Goal: Task Accomplishment & Management: Complete application form

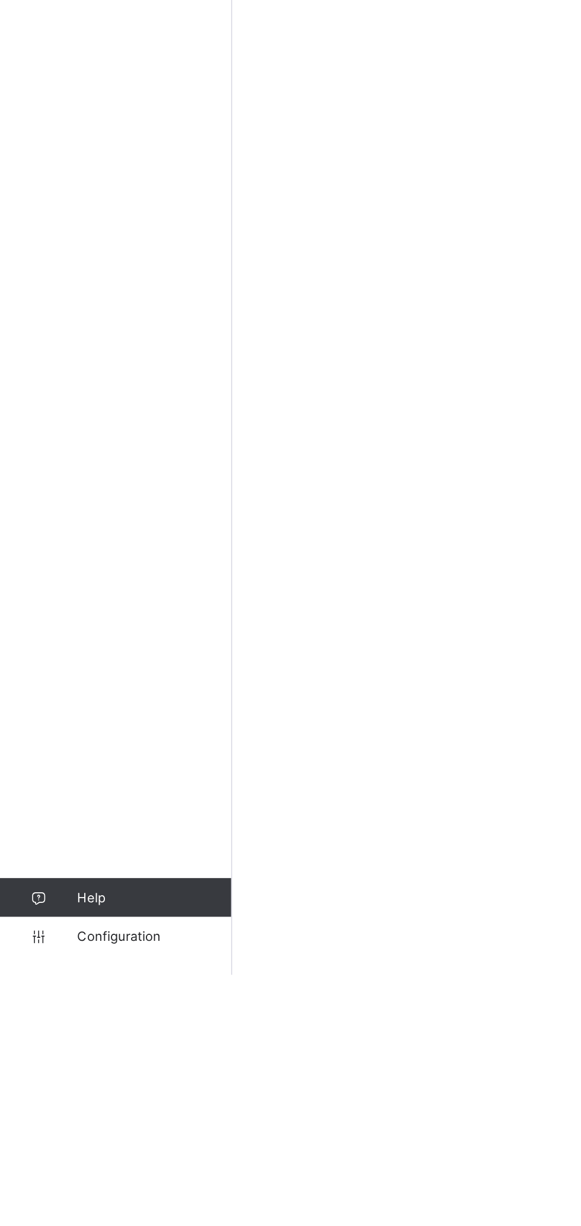
click at [65, 1209] on link "Configuration" at bounding box center [71, 1202] width 142 height 24
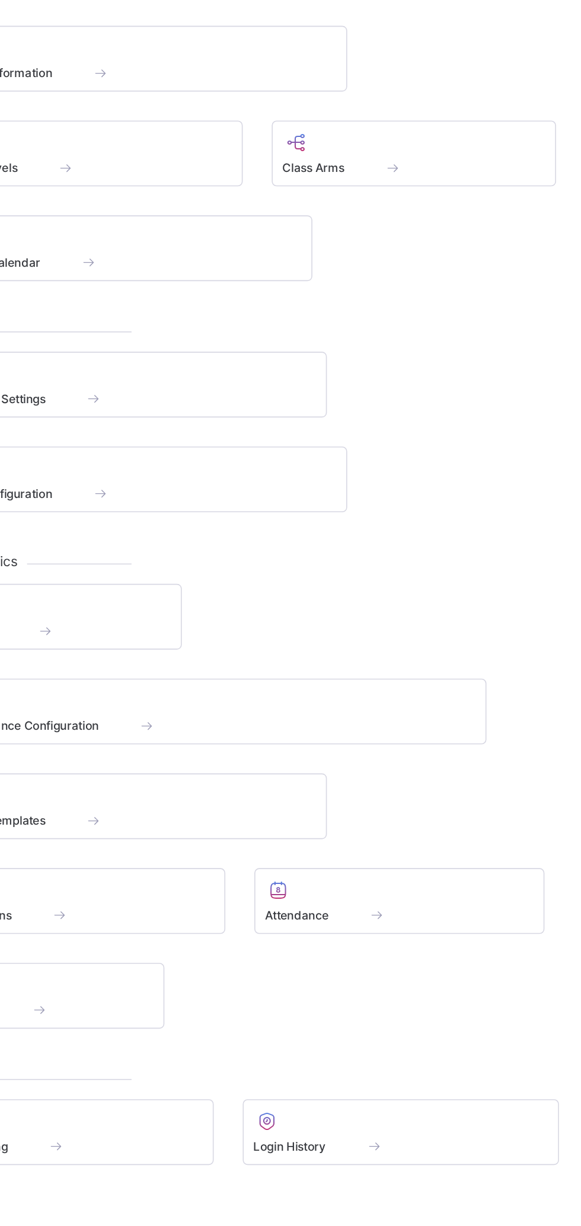
click at [455, 638] on div "Subjects Performance Configuration Report Templates Promotions Attendance ID Ca…" at bounding box center [362, 633] width 396 height 273
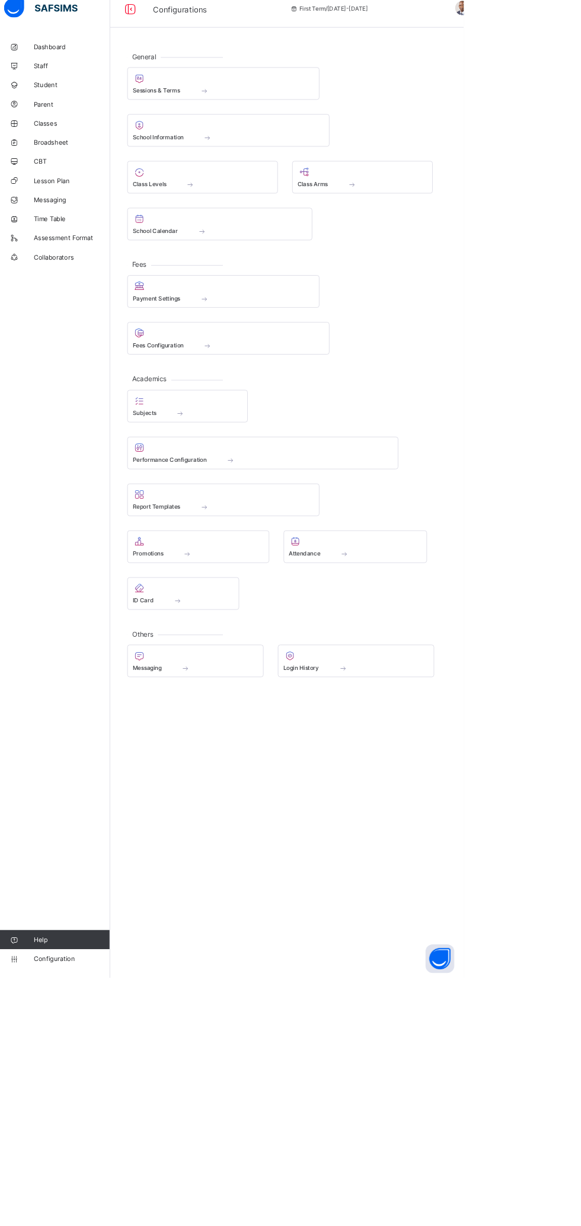
click at [362, 998] on div "General Sessions & Terms School Information Class Levels Class Arms School Cale…" at bounding box center [361, 613] width 439 height 1226
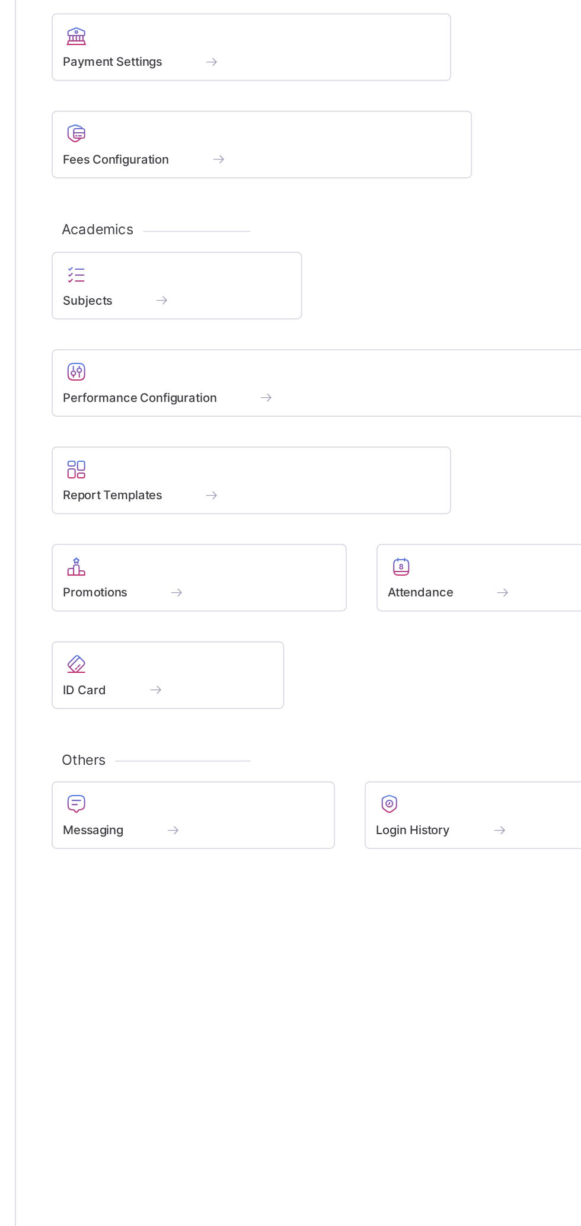
click at [287, 695] on div "Promotions" at bounding box center [251, 700] width 163 height 10
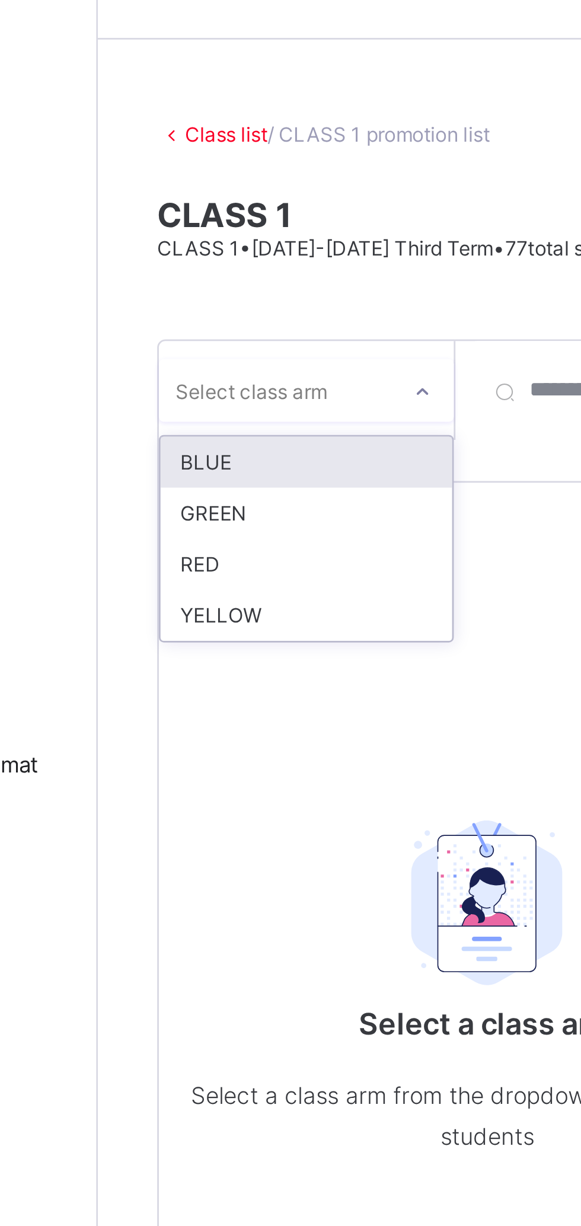
click at [187, 200] on div "BLUE" at bounding box center [217, 199] width 105 height 18
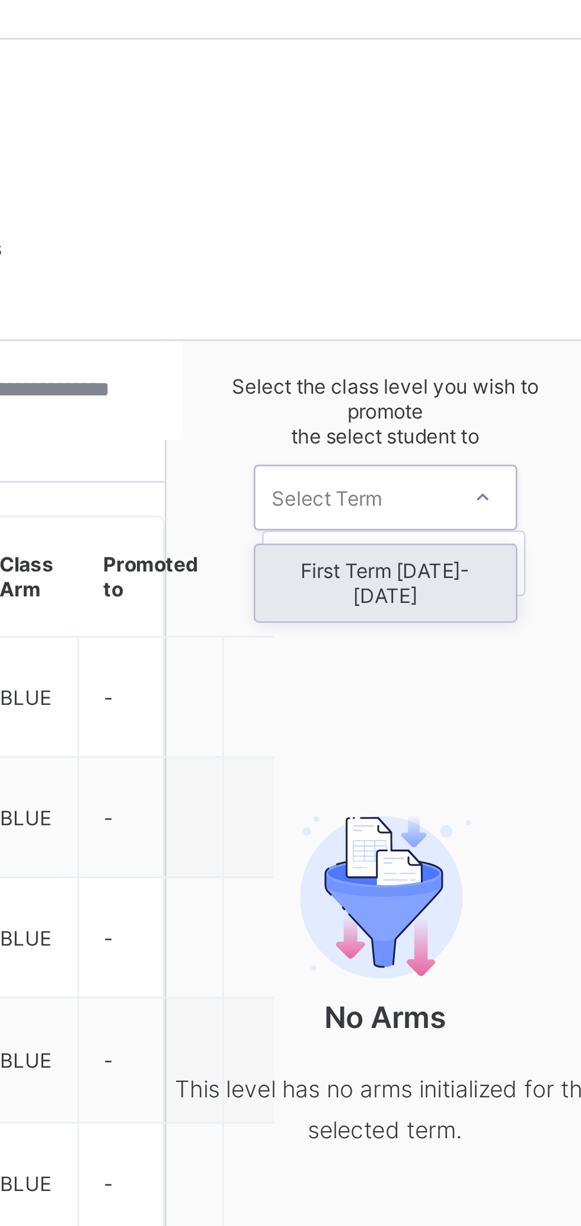
click at [497, 241] on div "First Term [DATE]-[DATE]" at bounding box center [480, 242] width 94 height 27
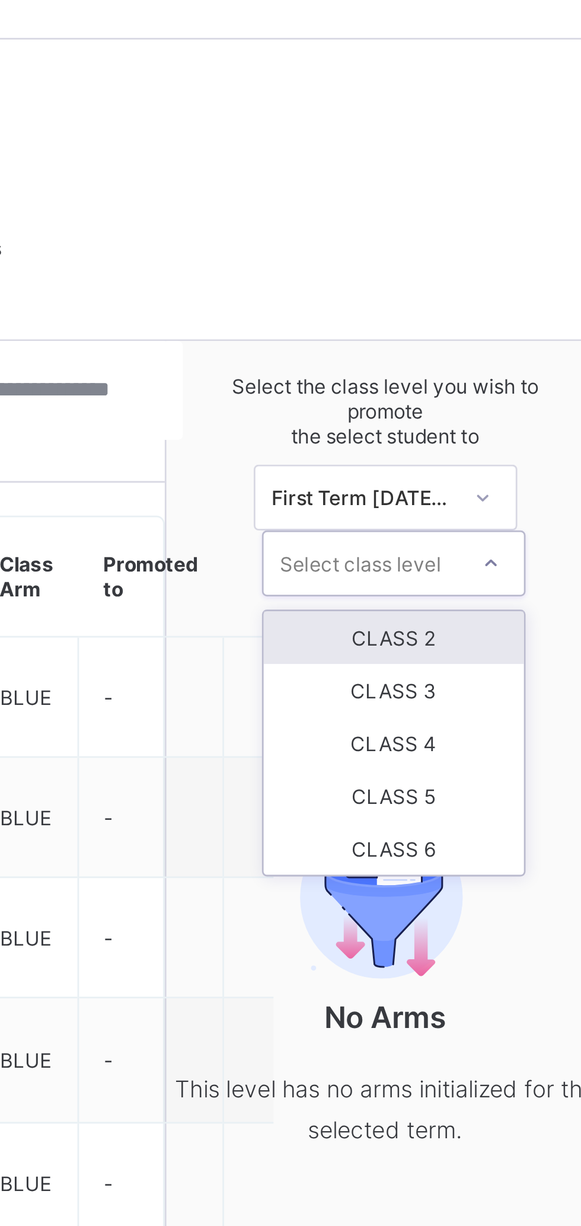
click at [494, 261] on div "CLASS 2" at bounding box center [483, 262] width 94 height 19
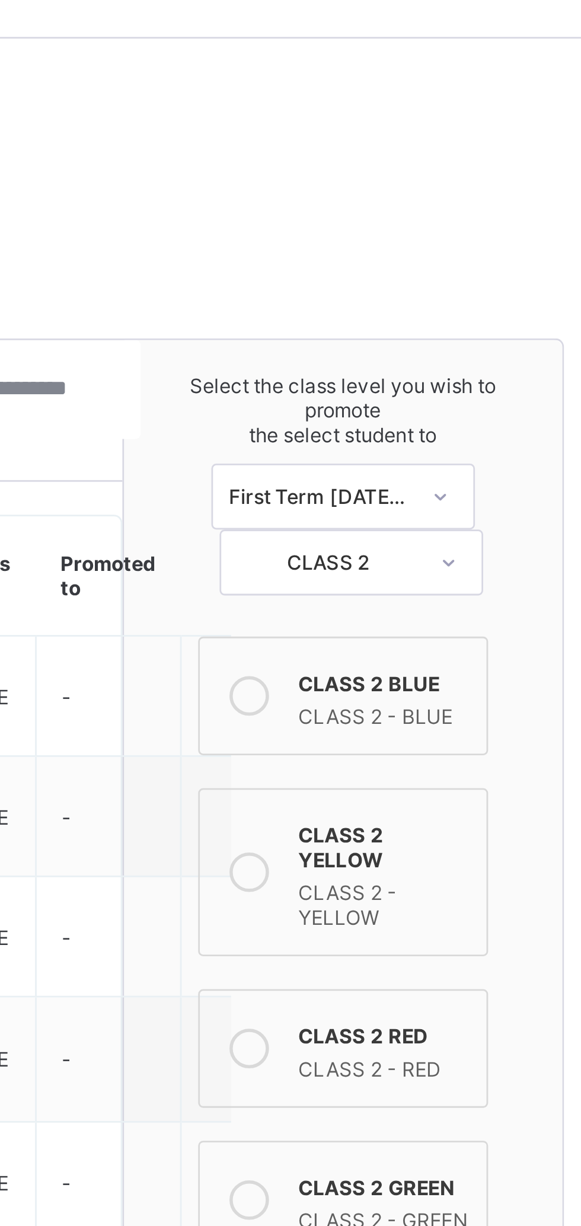
click at [496, 284] on div "CLASS 2 - BLUE" at bounding box center [495, 290] width 62 height 12
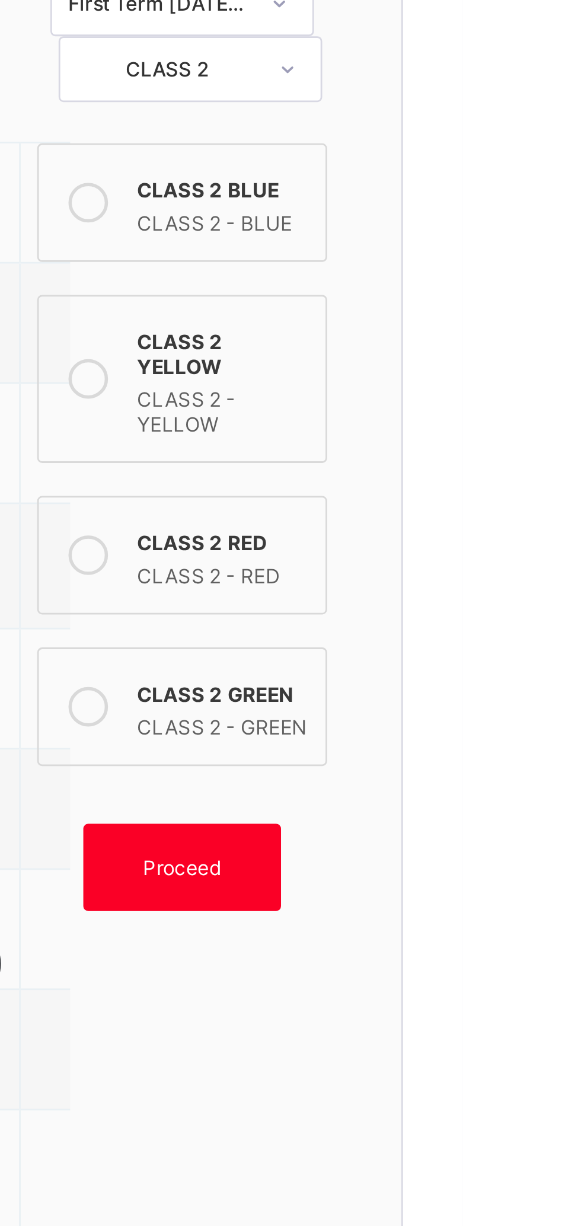
click at [485, 519] on span "Proceed" at bounding box center [480, 523] width 28 height 9
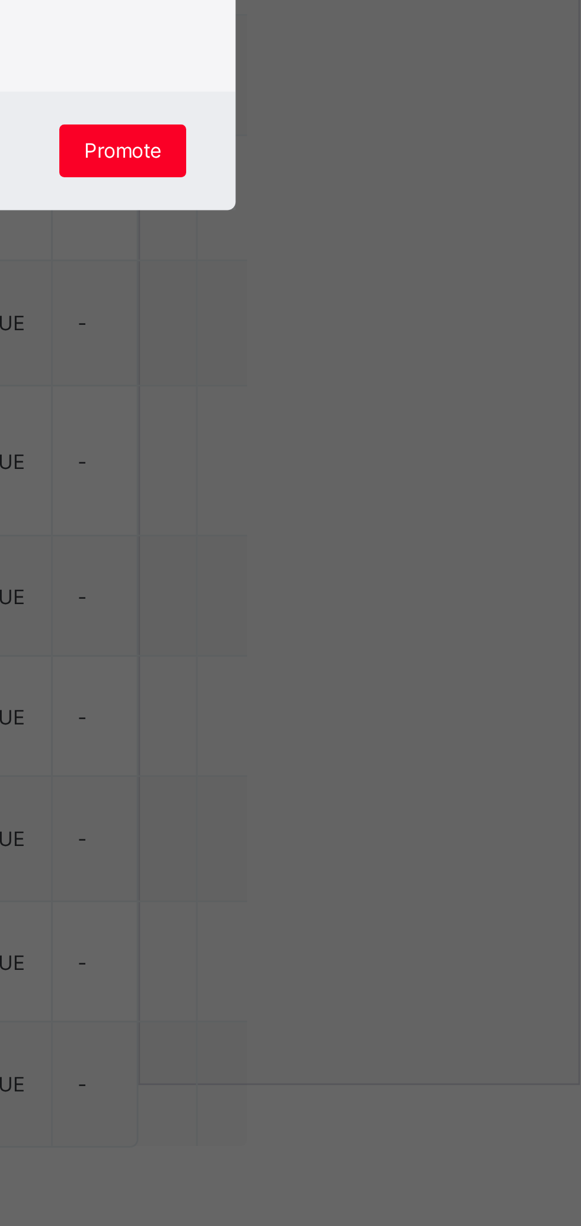
click at [409, 793] on span "Promote" at bounding box center [395, 788] width 28 height 9
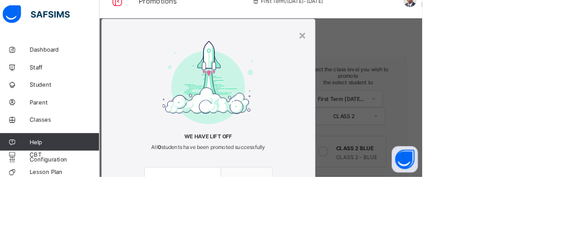
scroll to position [18, 0]
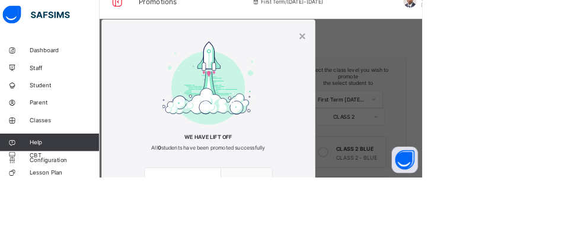
click at [424, 57] on div "×" at bounding box center [418, 51] width 11 height 20
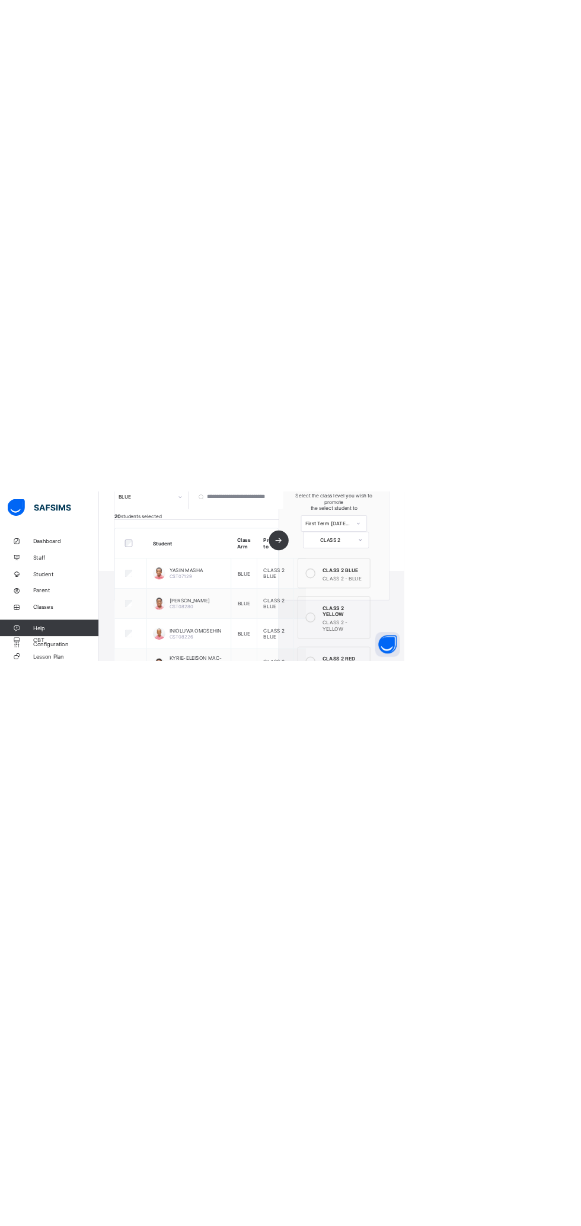
scroll to position [0, 0]
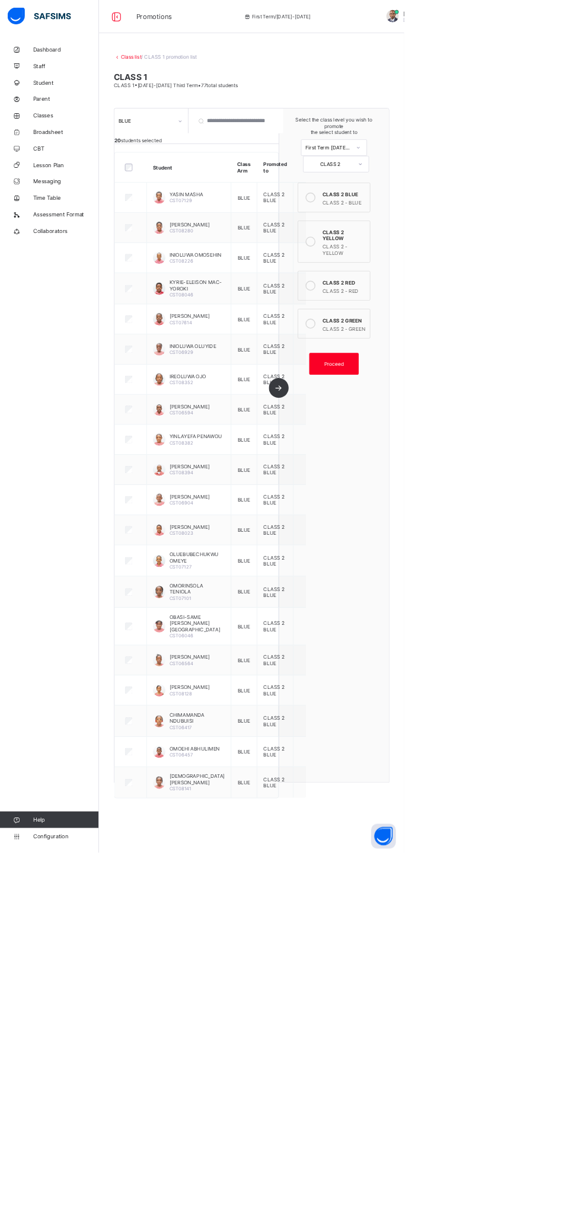
click at [510, 1225] on html "Promotions First Term / 2025-2026 Paul-Egieye Michael Paul-Egieye.Michael@coron…" at bounding box center [290, 613] width 581 height 1226
click at [460, 1225] on html "Promotions First Term / 2025-2026 Paul-Egieye Michael Paul-Egieye.Michael@coron…" at bounding box center [290, 613] width 581 height 1226
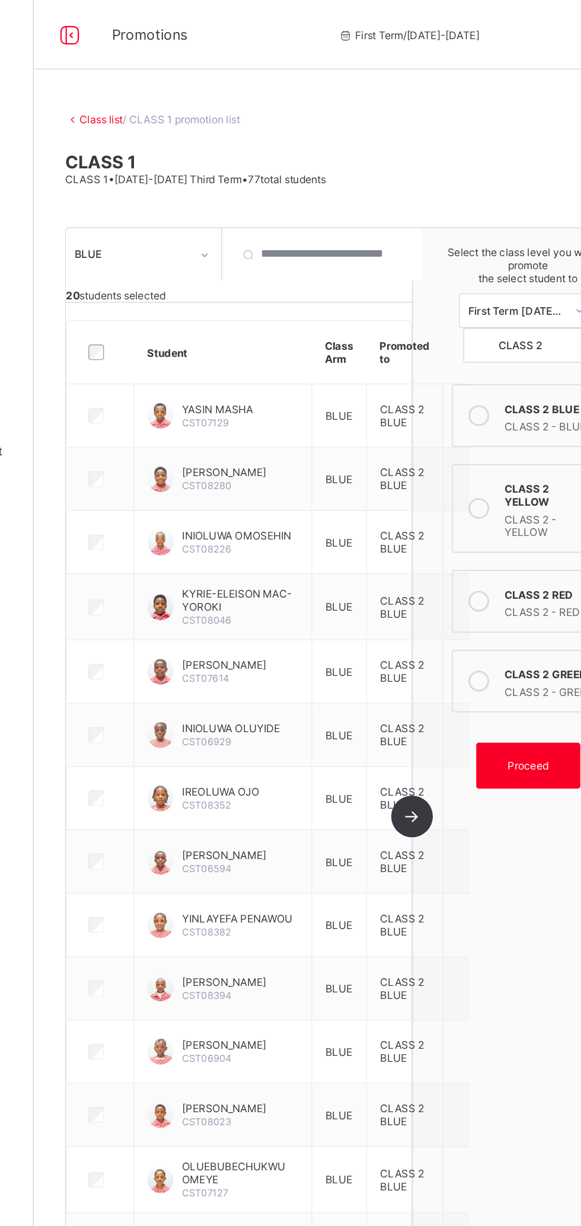
click at [194, 81] on link "Class list" at bounding box center [189, 81] width 30 height 9
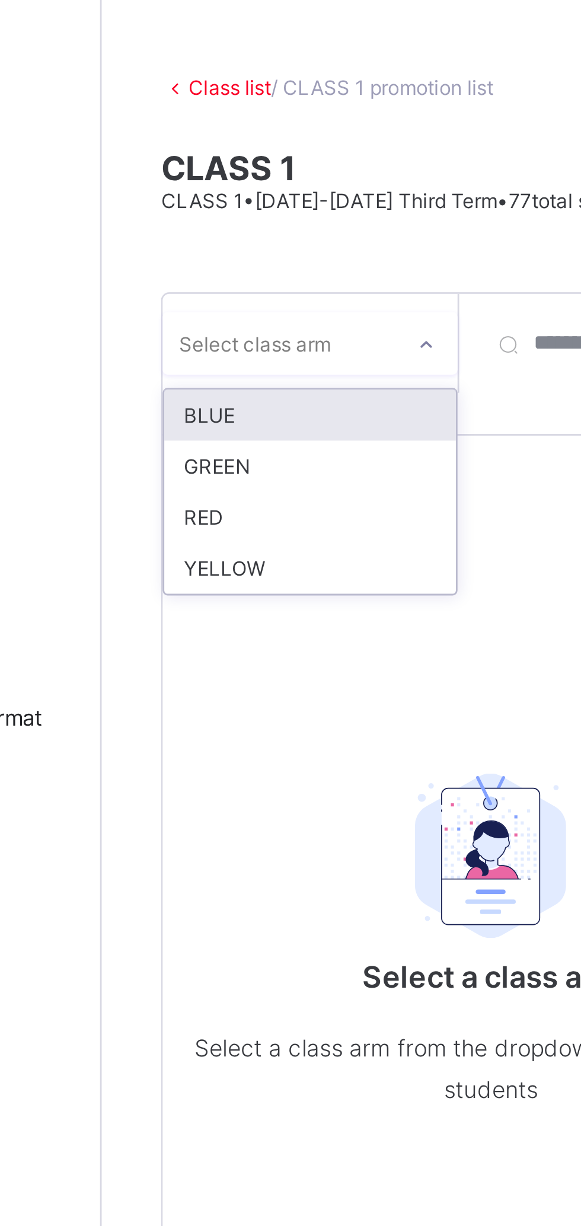
click at [238, 215] on div "GREEN" at bounding box center [217, 218] width 105 height 18
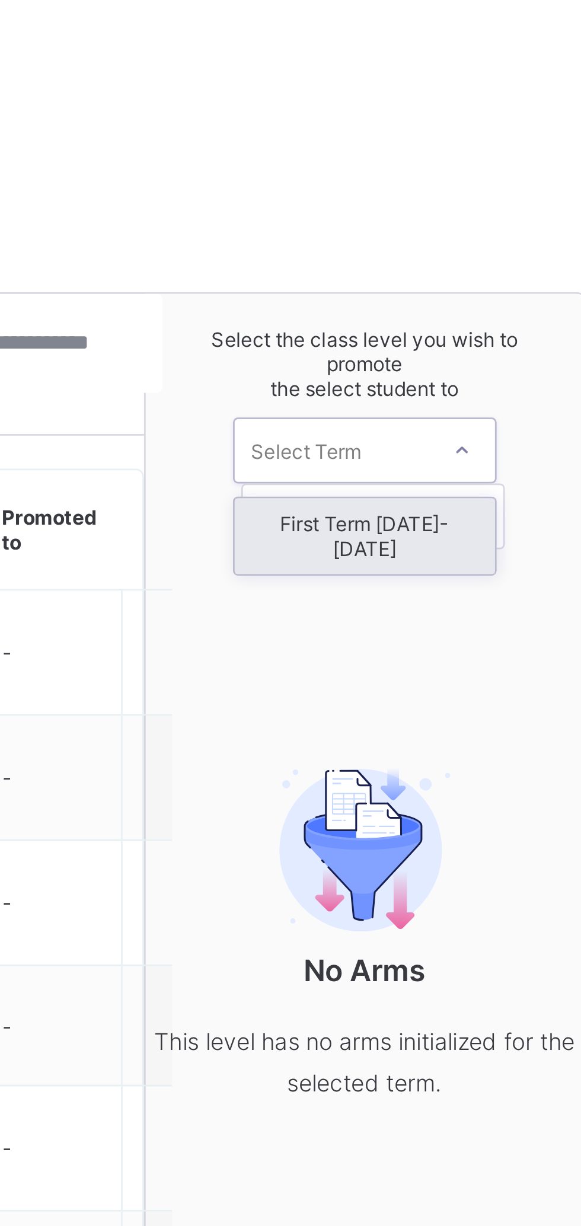
click at [504, 242] on div "First Term [DATE]-[DATE]" at bounding box center [480, 242] width 94 height 27
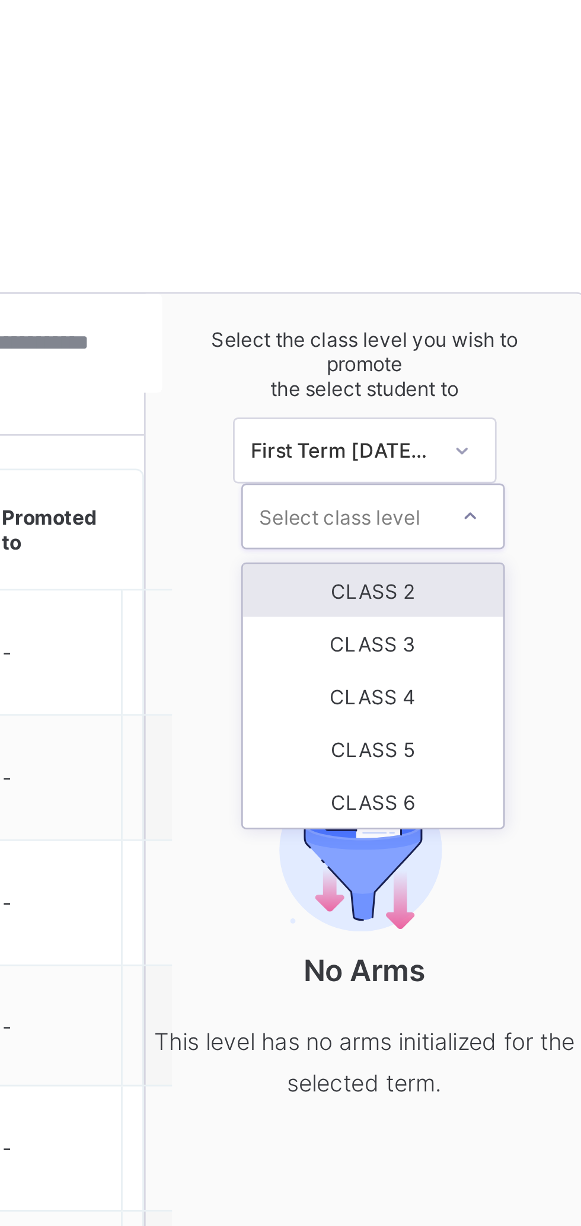
click at [494, 262] on div "CLASS 2" at bounding box center [483, 262] width 94 height 19
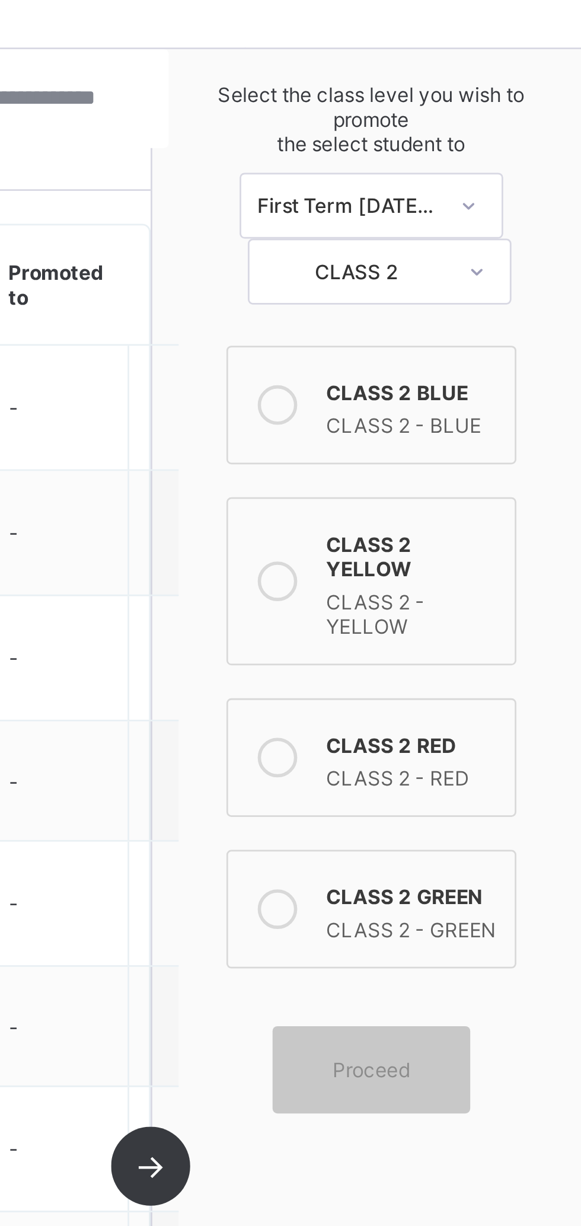
click at [494, 465] on div "CLASS 2 - GREEN" at bounding box center [495, 471] width 62 height 12
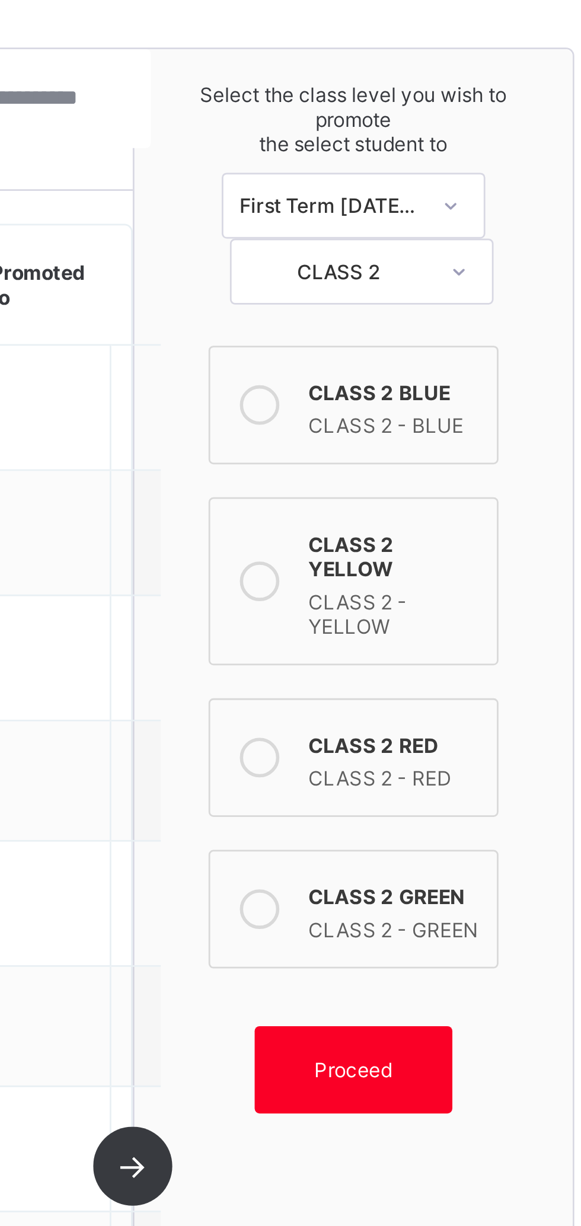
click at [487, 519] on span "Proceed" at bounding box center [480, 523] width 28 height 9
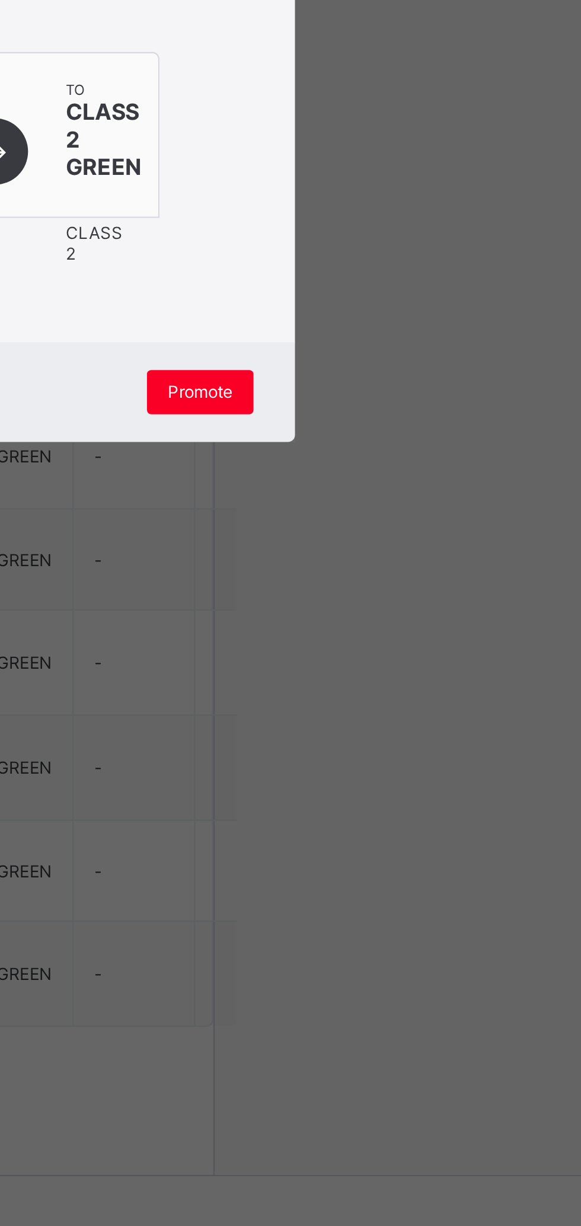
click at [409, 793] on span "Promote" at bounding box center [395, 788] width 28 height 9
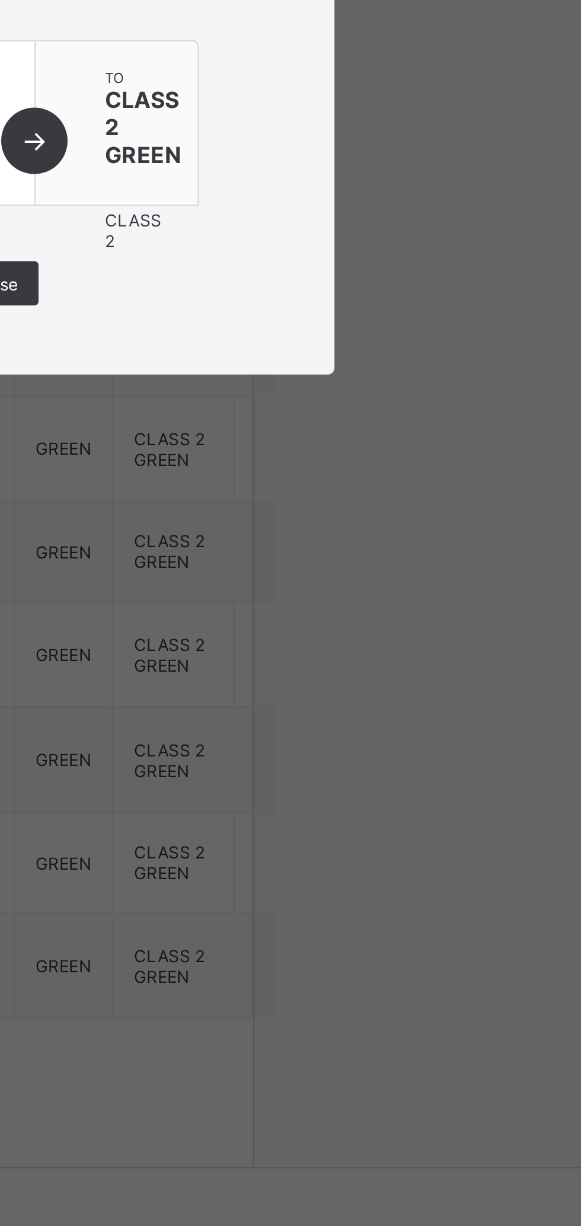
click at [309, 755] on div "Close" at bounding box center [290, 745] width 37 height 19
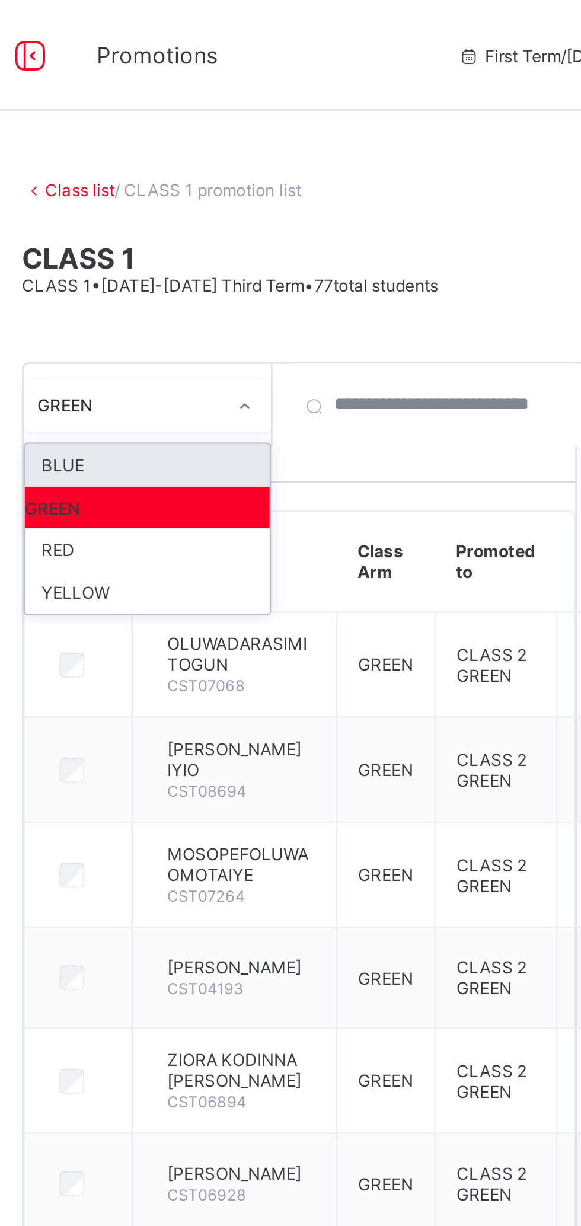
click at [180, 234] on div "RED" at bounding box center [217, 235] width 105 height 18
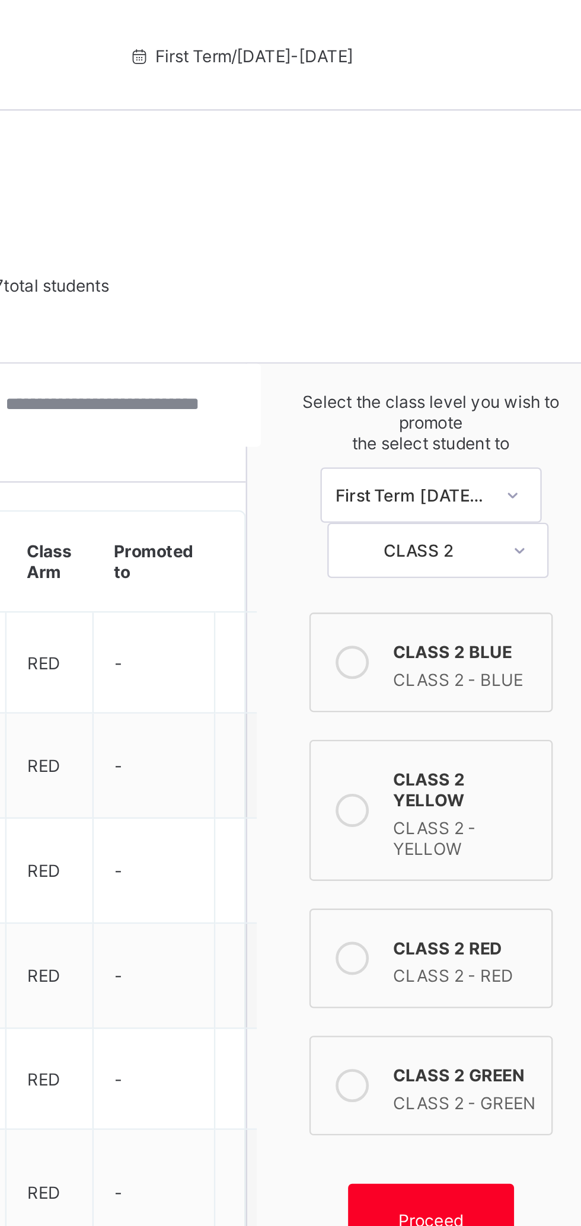
click at [454, 399] on div at bounding box center [447, 411] width 24 height 24
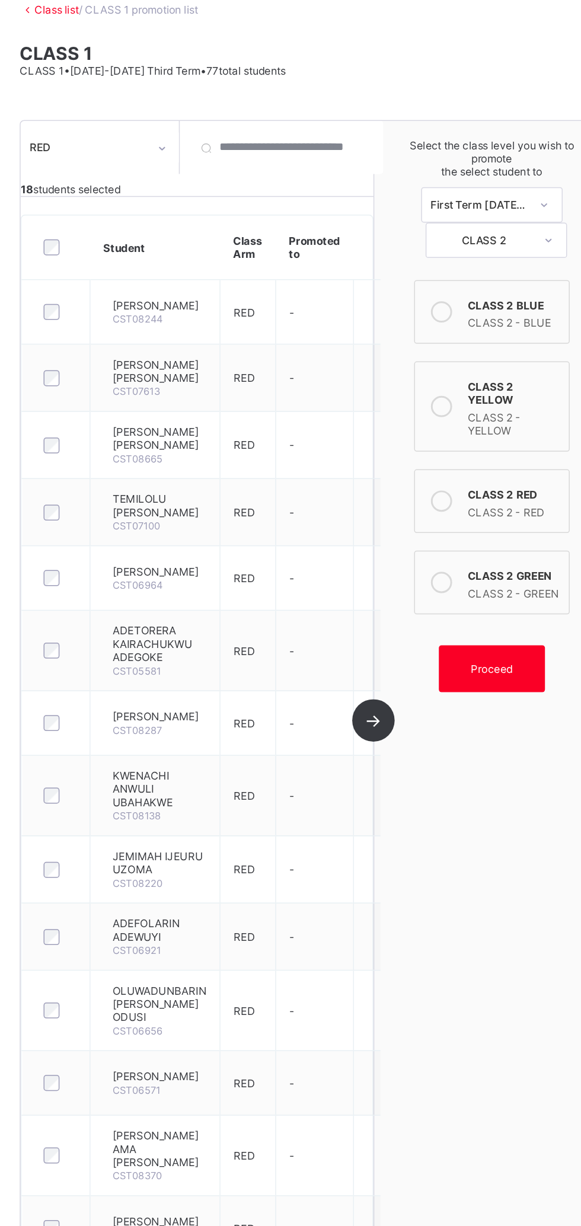
click at [487, 519] on span "Proceed" at bounding box center [480, 523] width 28 height 9
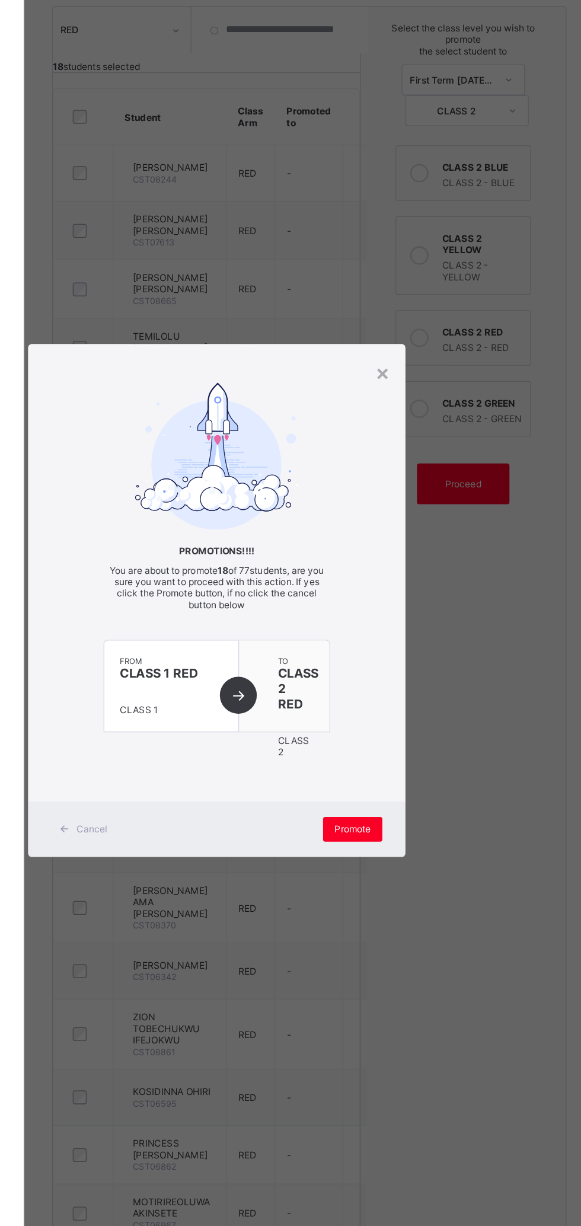
click at [418, 799] on div "Promote" at bounding box center [395, 789] width 46 height 19
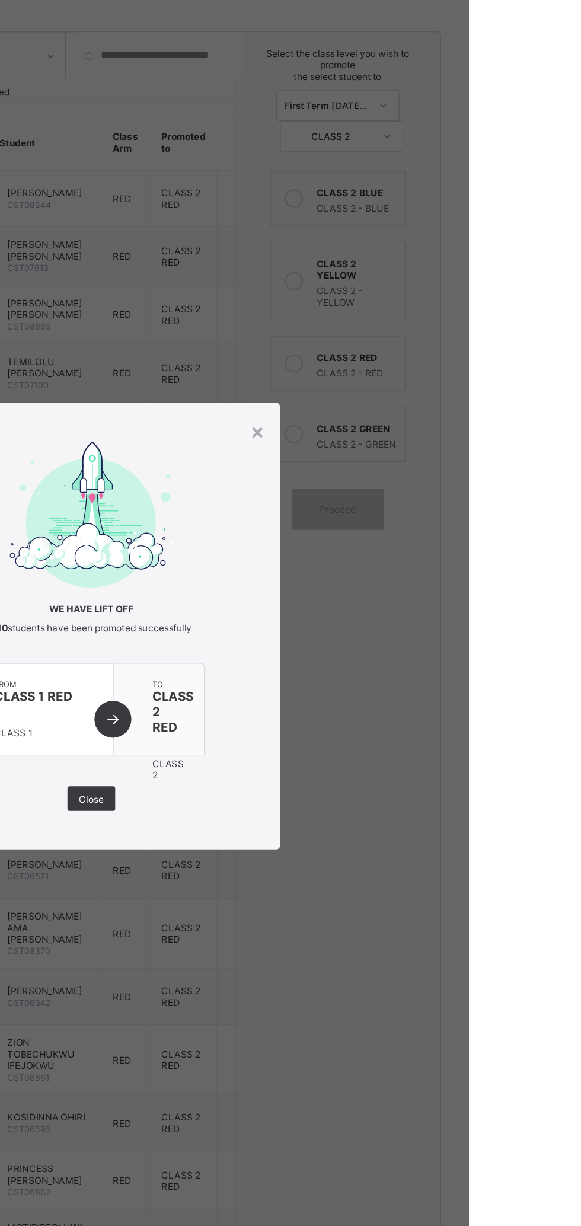
click at [424, 473] on div "×" at bounding box center [418, 463] width 11 height 20
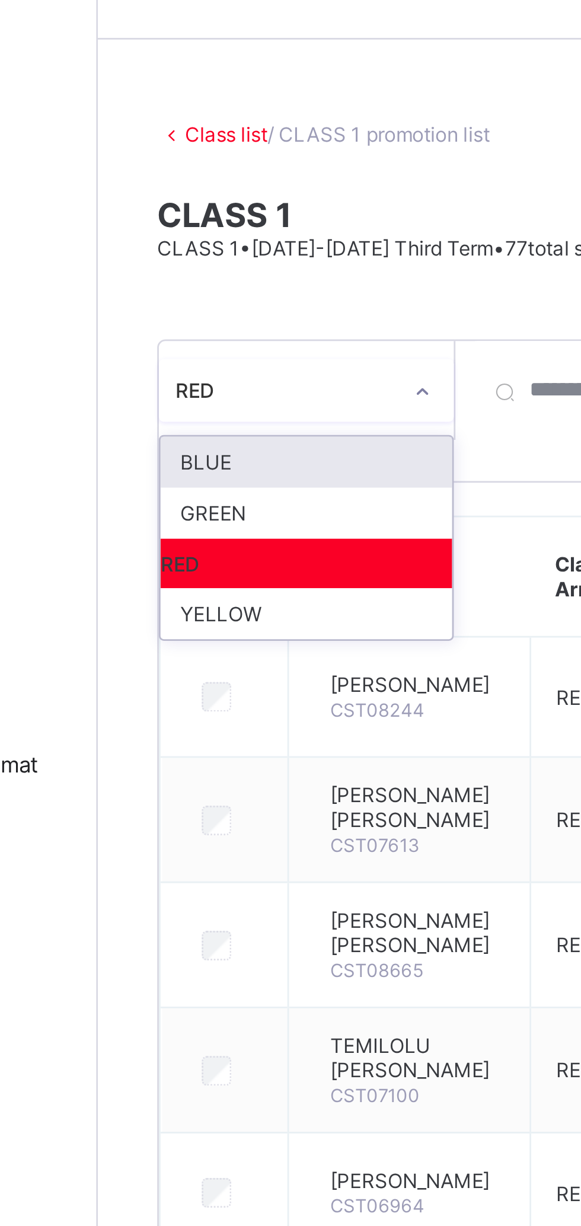
click at [217, 255] on div "YELLOW" at bounding box center [217, 254] width 105 height 18
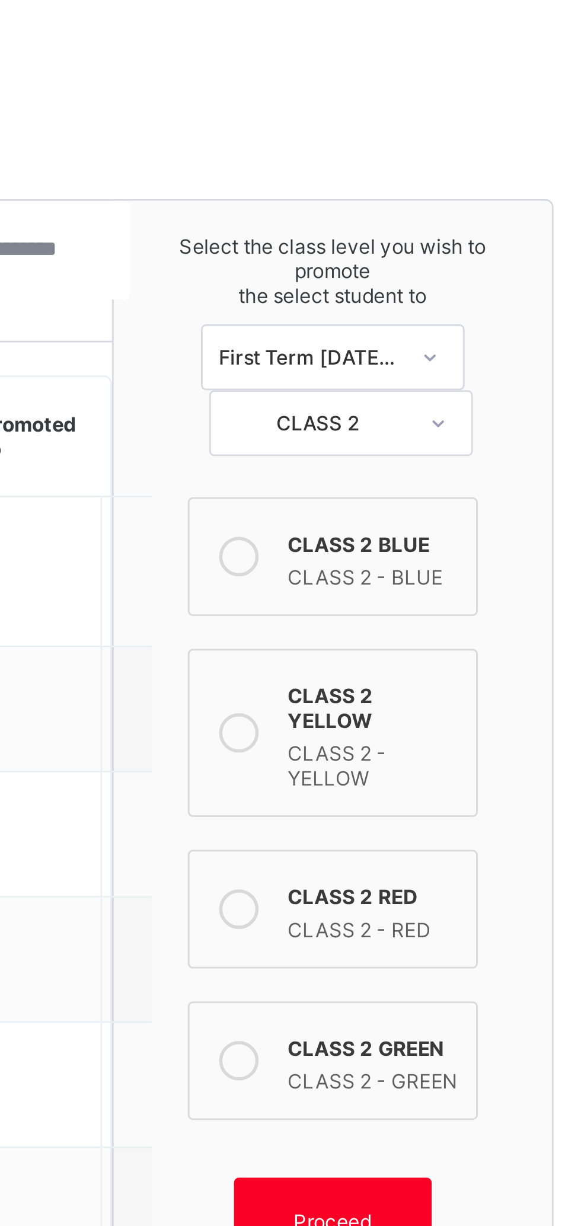
click at [503, 347] on div "CLASS 2 - YELLOW" at bounding box center [495, 357] width 62 height 21
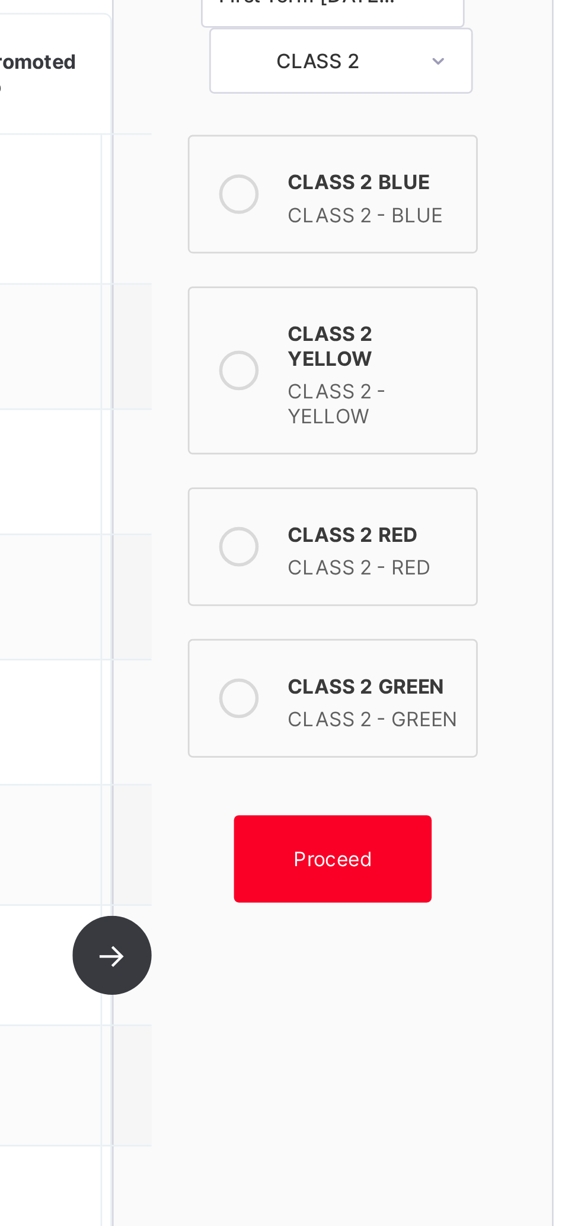
click at [493, 511] on div "Proceed" at bounding box center [480, 522] width 71 height 31
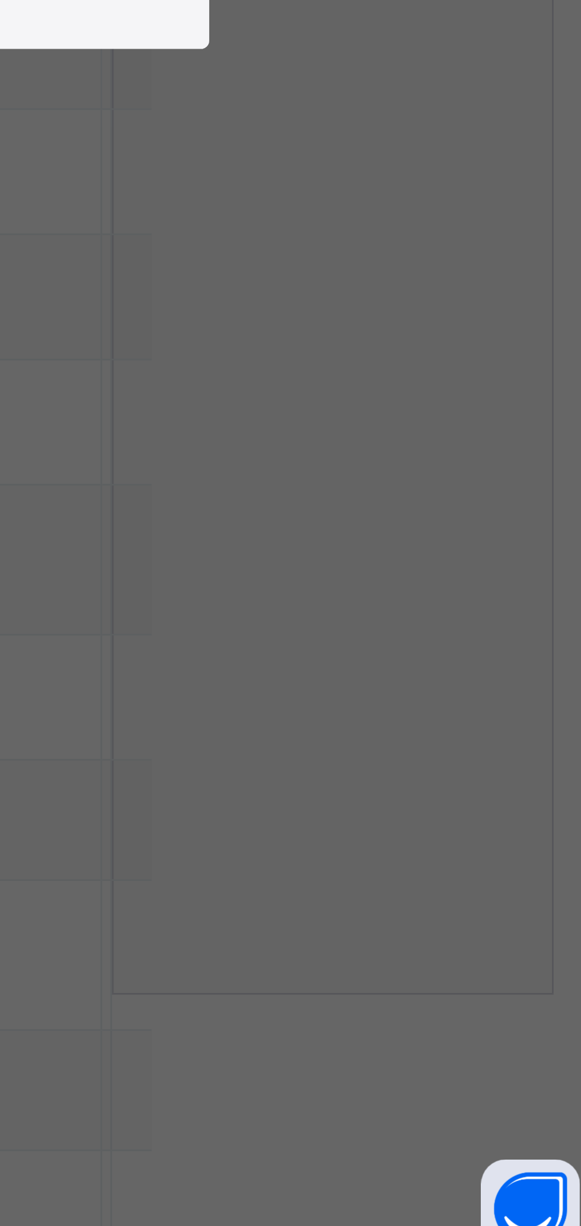
click at [309, 755] on div "Close" at bounding box center [290, 745] width 37 height 19
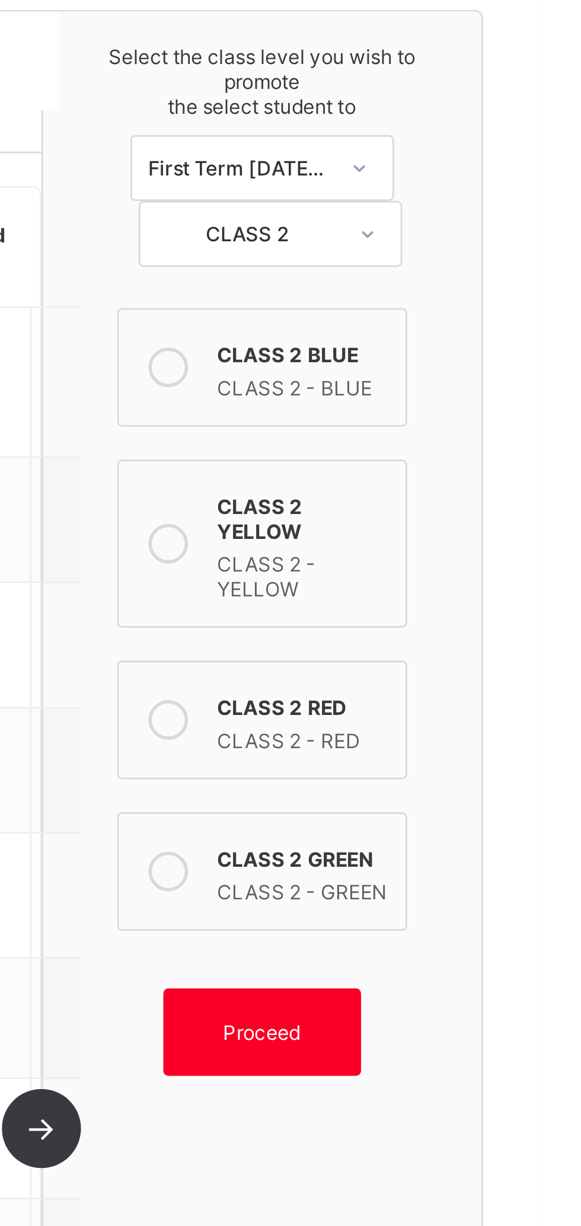
click at [488, 519] on span "Proceed" at bounding box center [480, 523] width 28 height 9
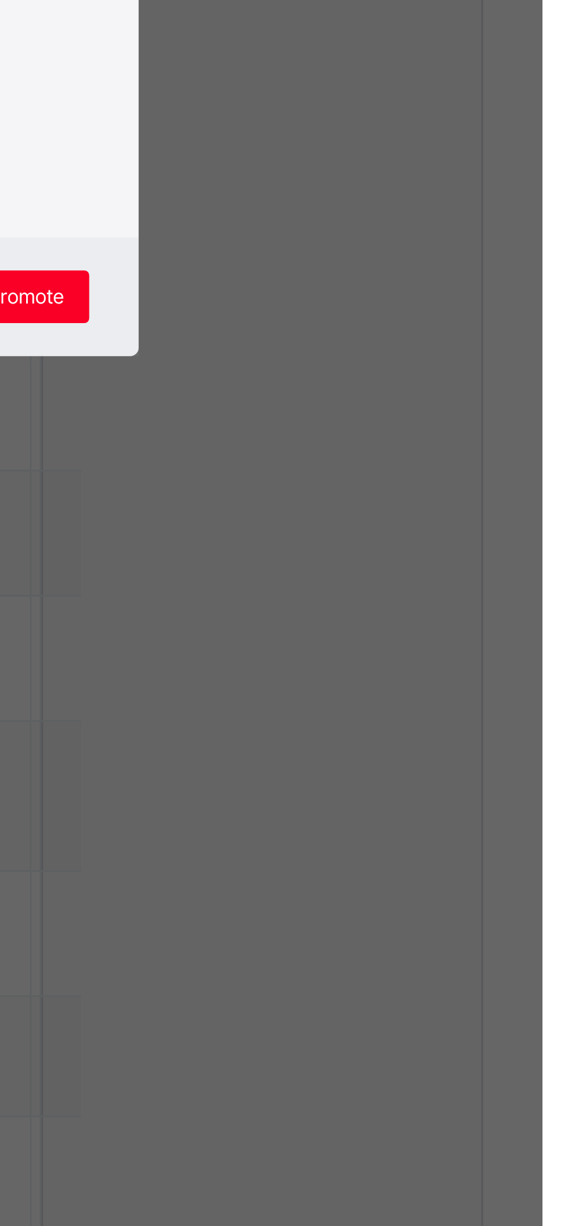
click at [409, 793] on span "Promote" at bounding box center [395, 788] width 28 height 9
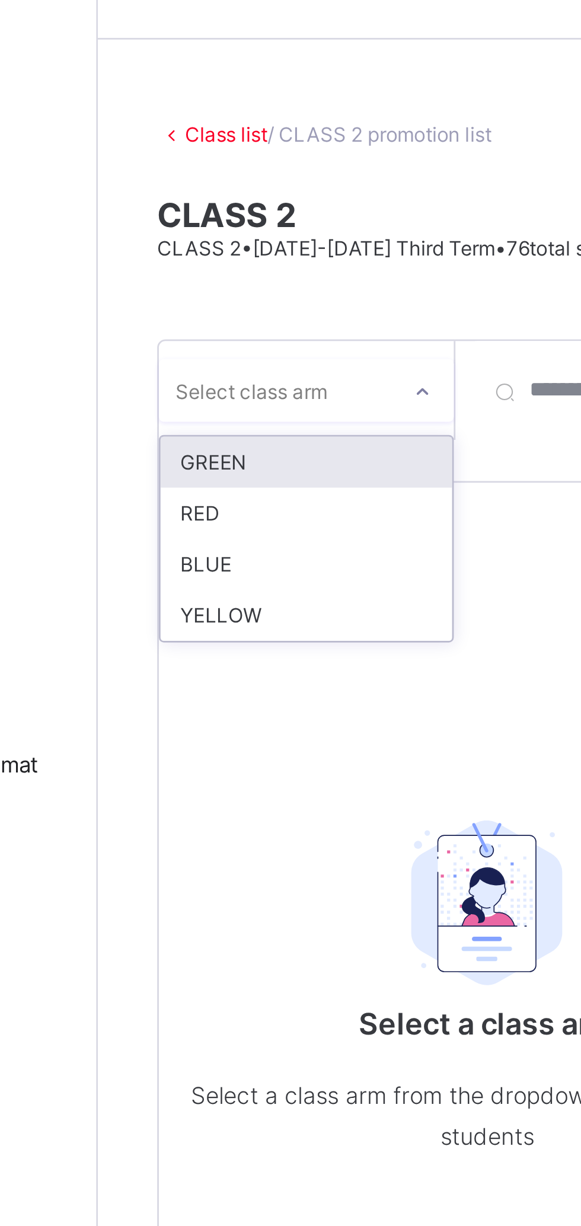
click at [217, 200] on div "GREEN" at bounding box center [217, 199] width 105 height 18
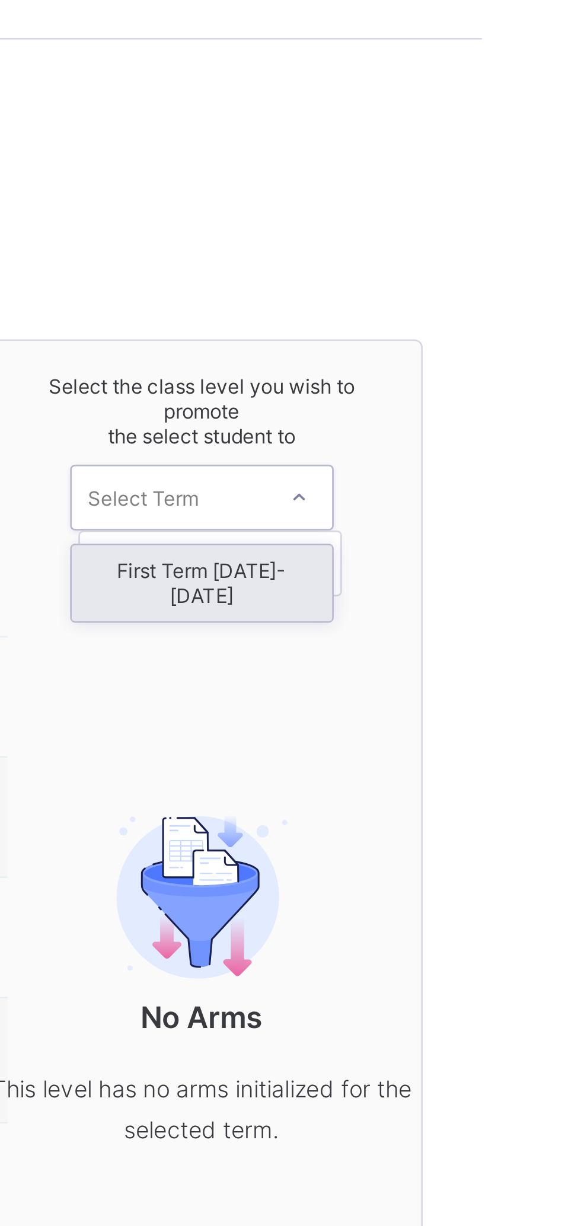
click at [513, 240] on div "First Term [DATE]-[DATE]" at bounding box center [480, 242] width 94 height 27
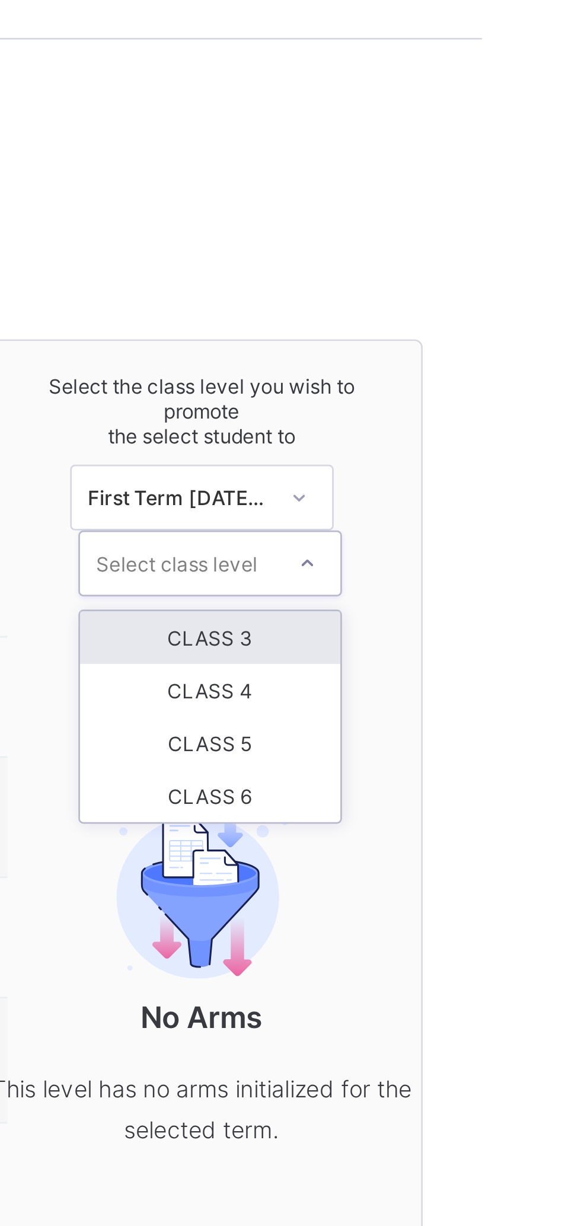
click at [508, 260] on div "CLASS 3" at bounding box center [483, 262] width 94 height 19
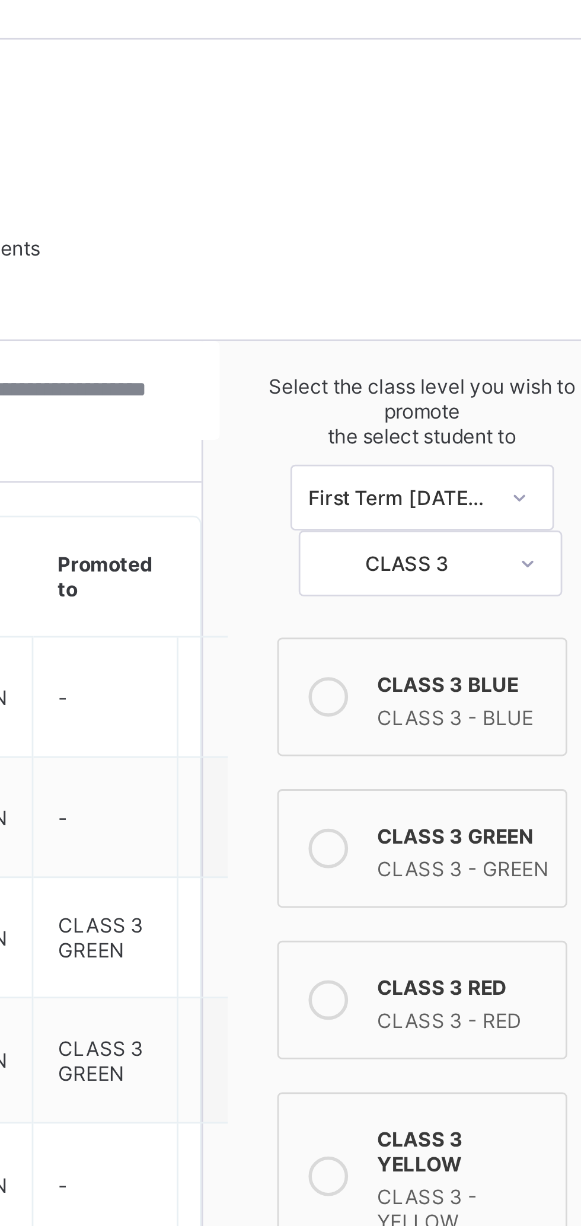
click at [491, 330] on div "CLASS 3 GREEN" at bounding box center [495, 333] width 62 height 12
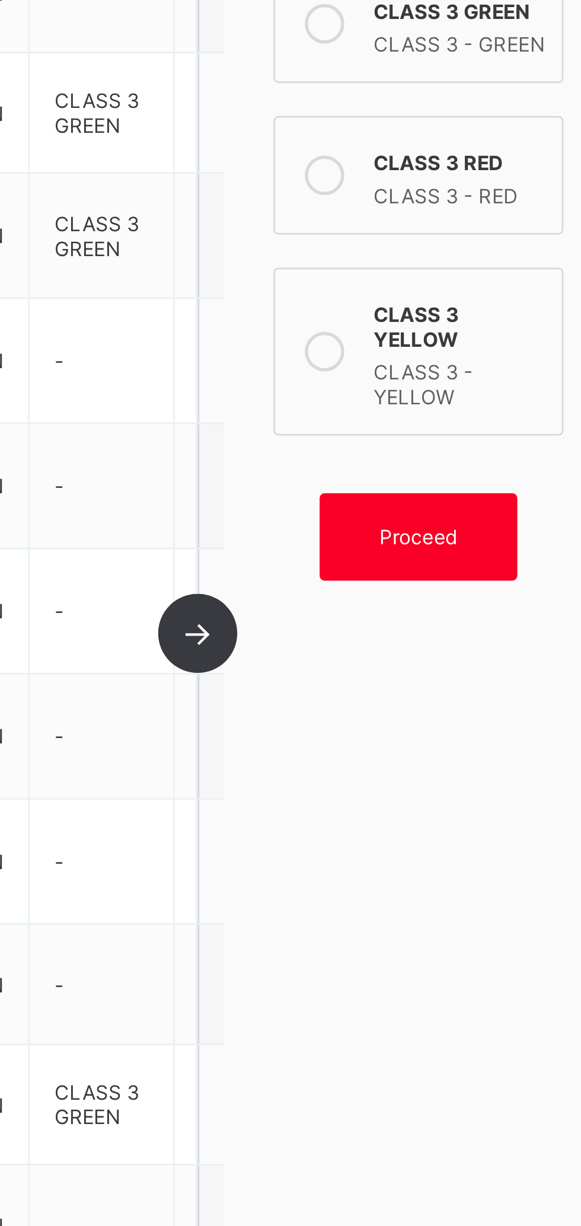
click at [485, 518] on div "Proceed" at bounding box center [480, 522] width 71 height 31
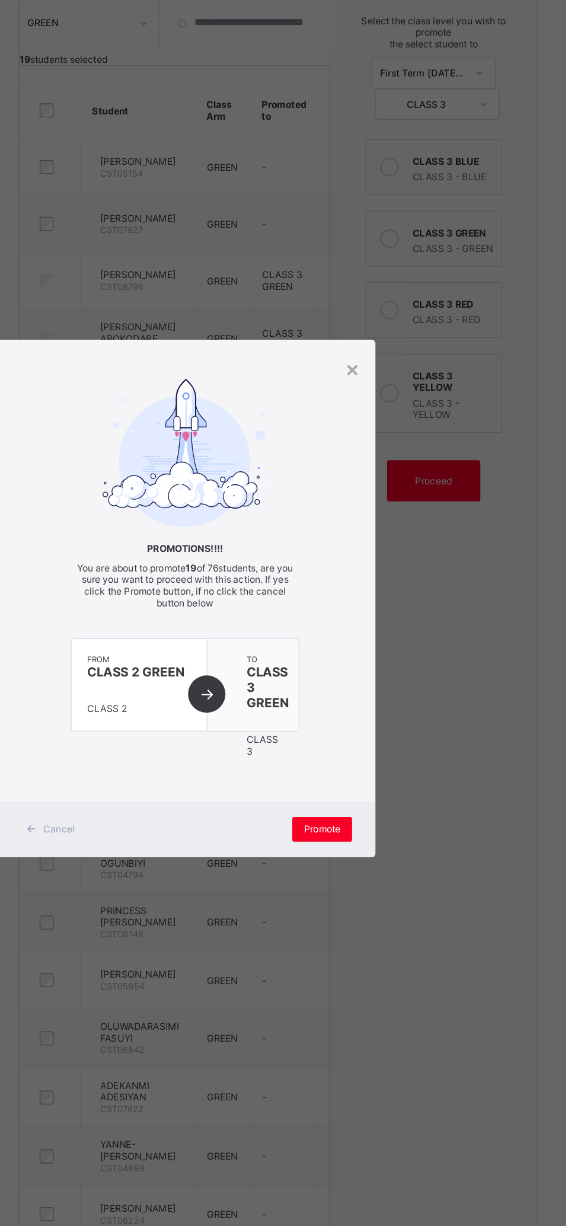
click at [409, 793] on span "Promote" at bounding box center [395, 788] width 28 height 9
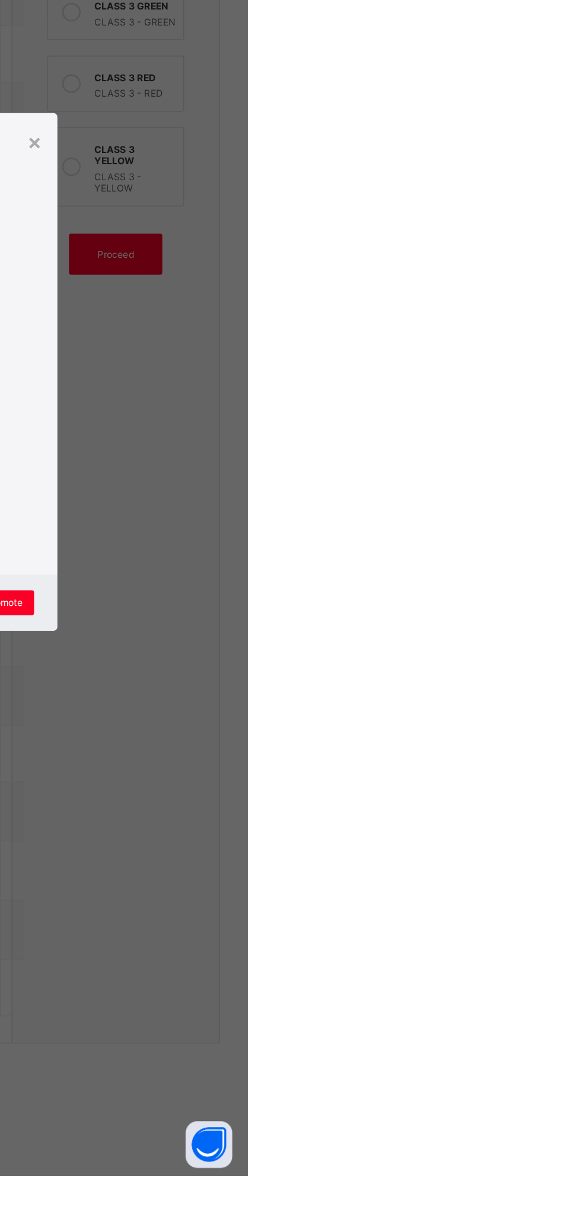
click at [409, 793] on span "Promote" at bounding box center [395, 788] width 28 height 9
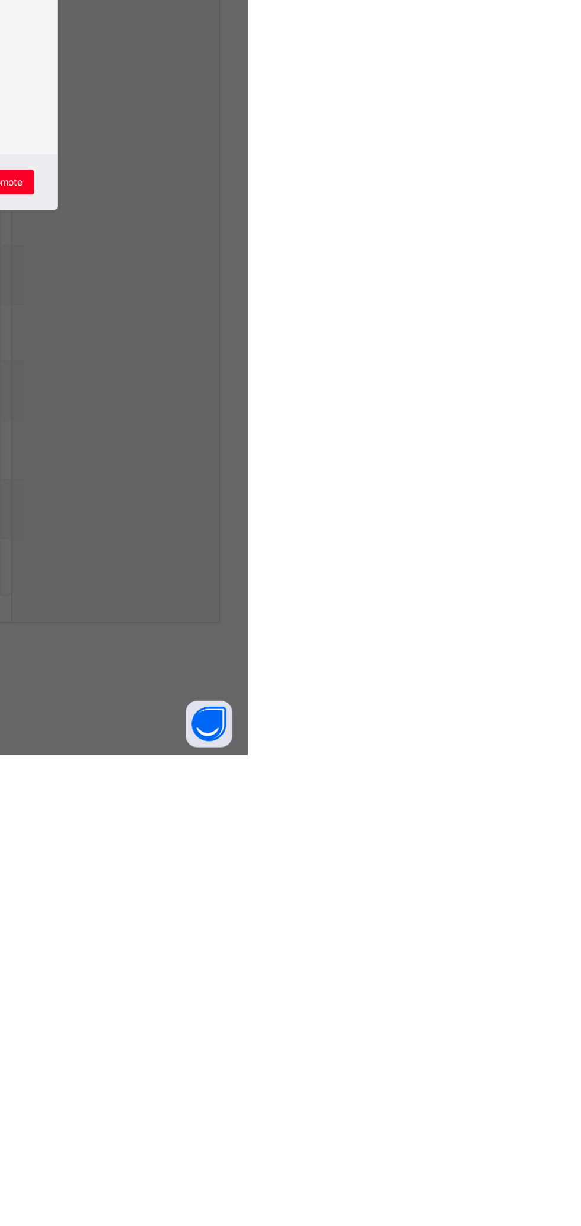
click at [418, 799] on div "Promote" at bounding box center [395, 789] width 46 height 19
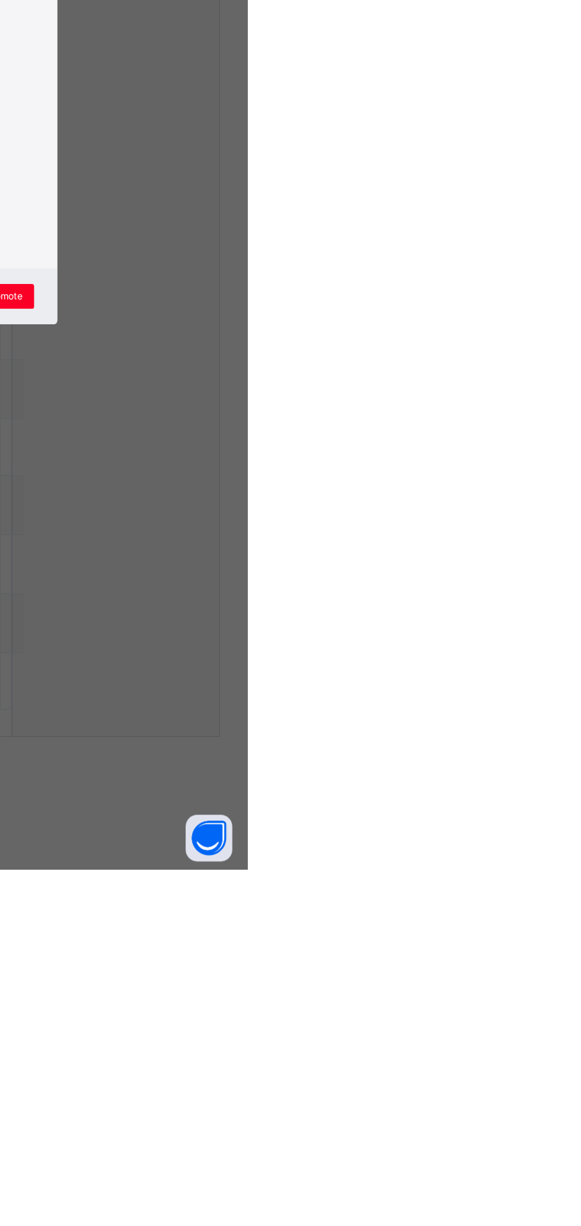
click at [409, 793] on span "Promote" at bounding box center [395, 788] width 28 height 9
click at [424, 448] on div "×" at bounding box center [418, 437] width 11 height 20
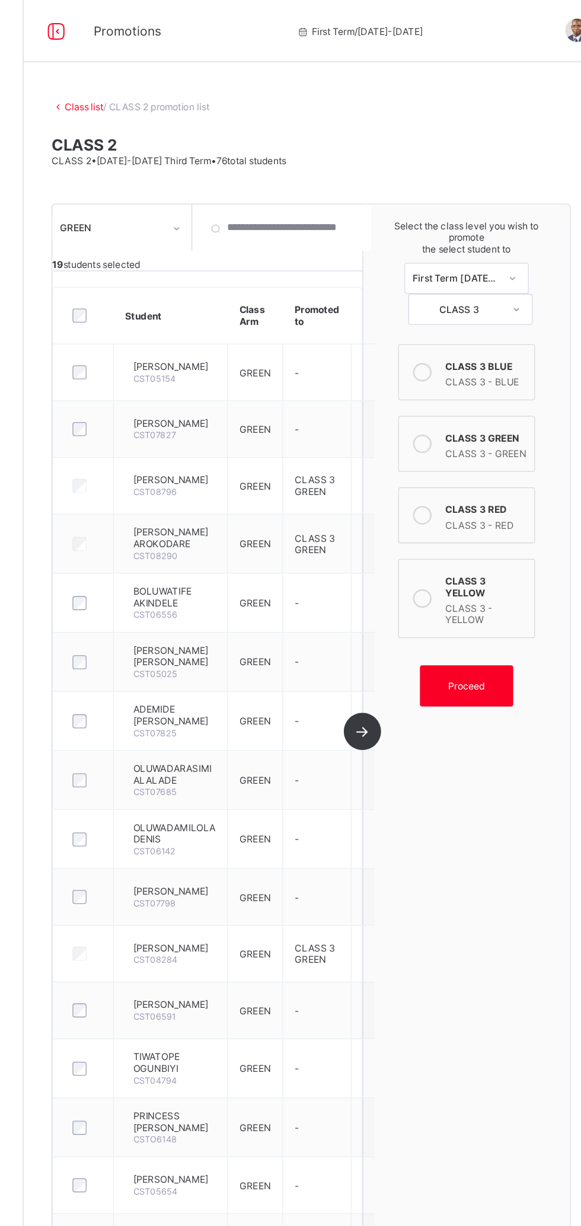
click at [491, 519] on span "Proceed" at bounding box center [480, 523] width 28 height 9
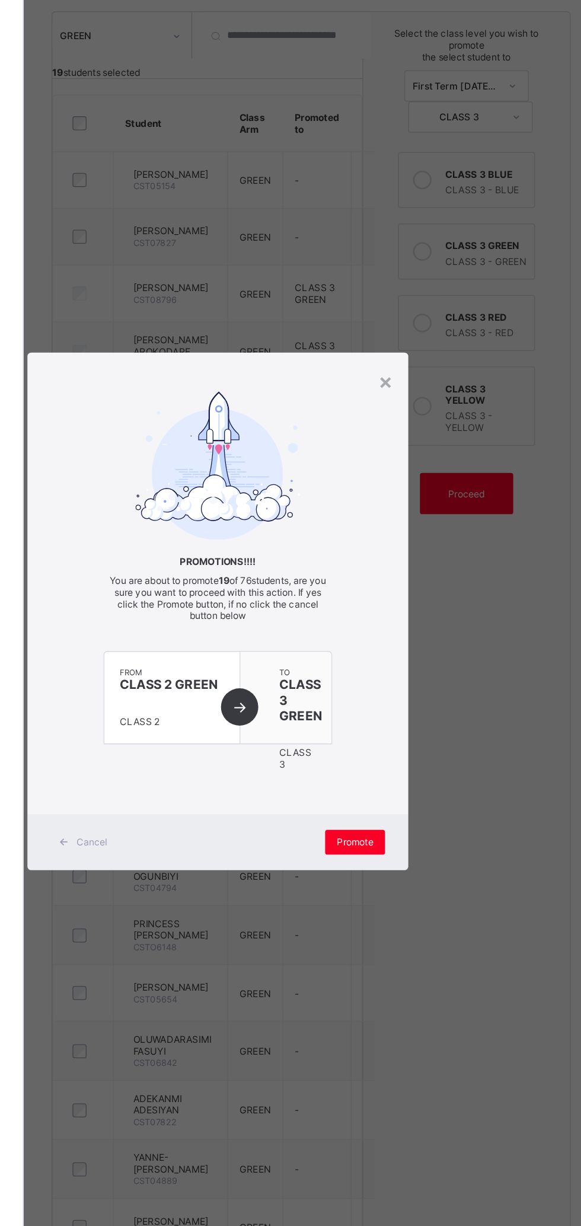
click at [418, 799] on div "Promote" at bounding box center [395, 789] width 46 height 19
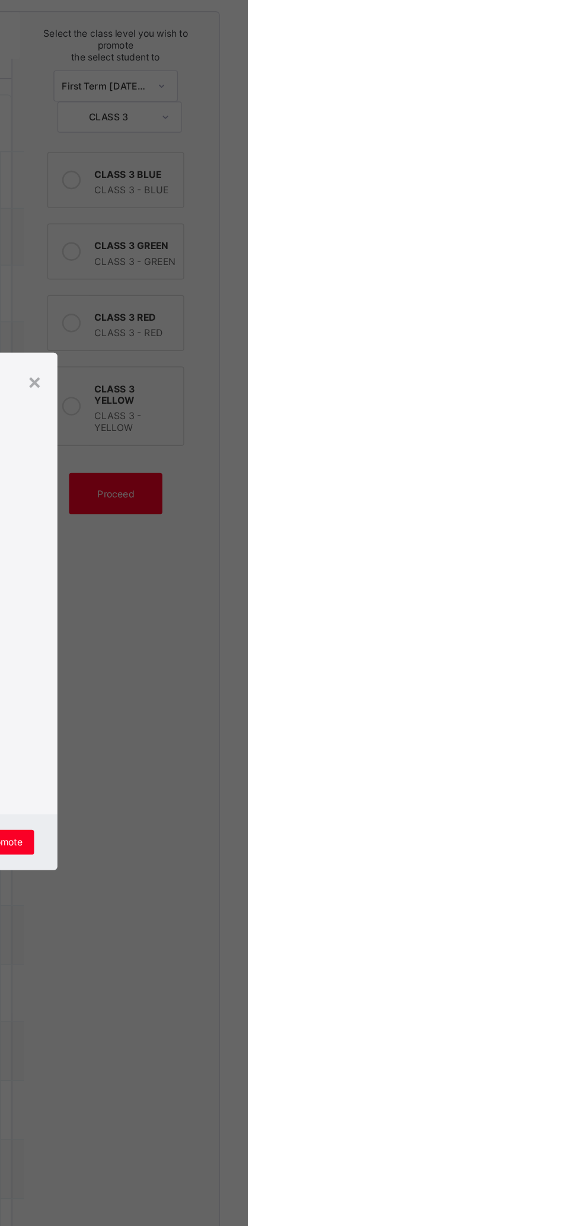
click at [409, 793] on span "Promote" at bounding box center [395, 788] width 28 height 9
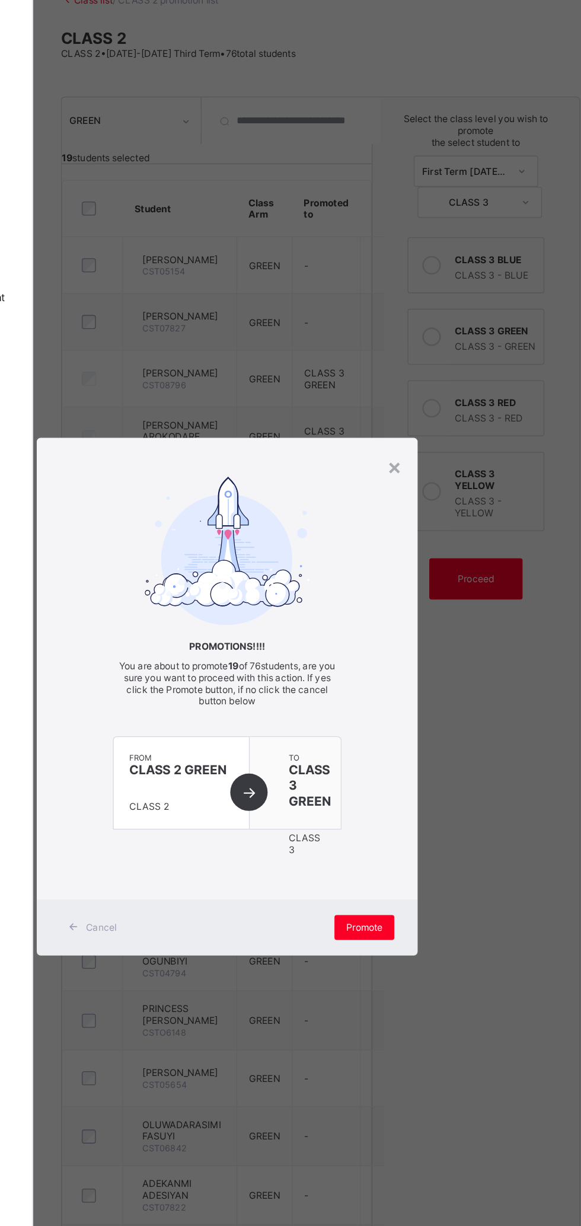
click at [424, 448] on div "×" at bounding box center [418, 437] width 11 height 20
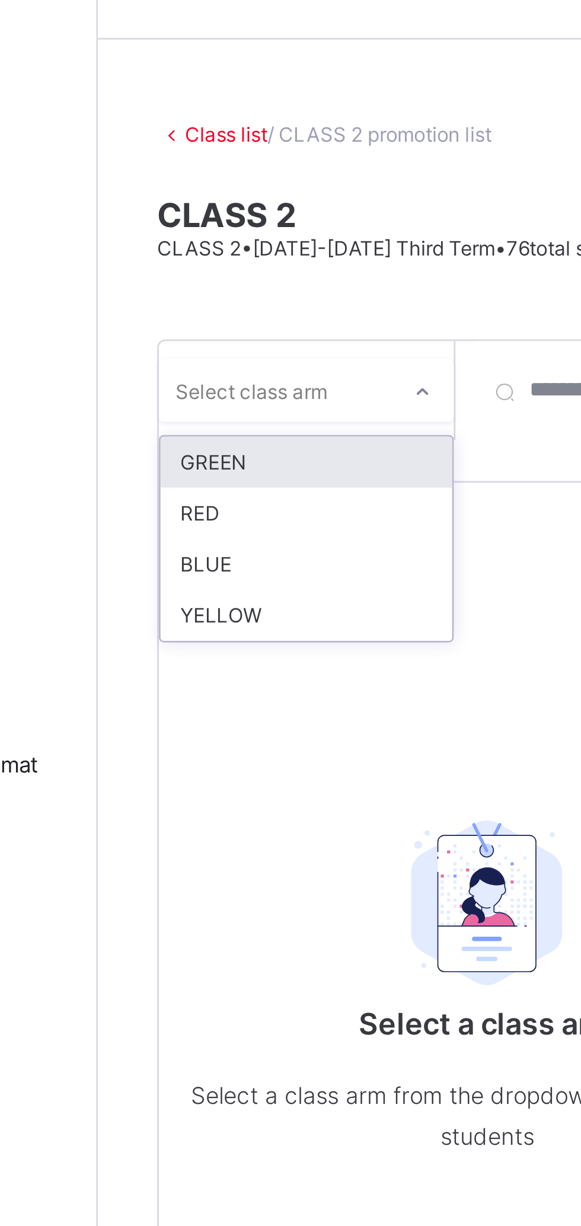
click at [175, 216] on div "RED" at bounding box center [217, 218] width 105 height 18
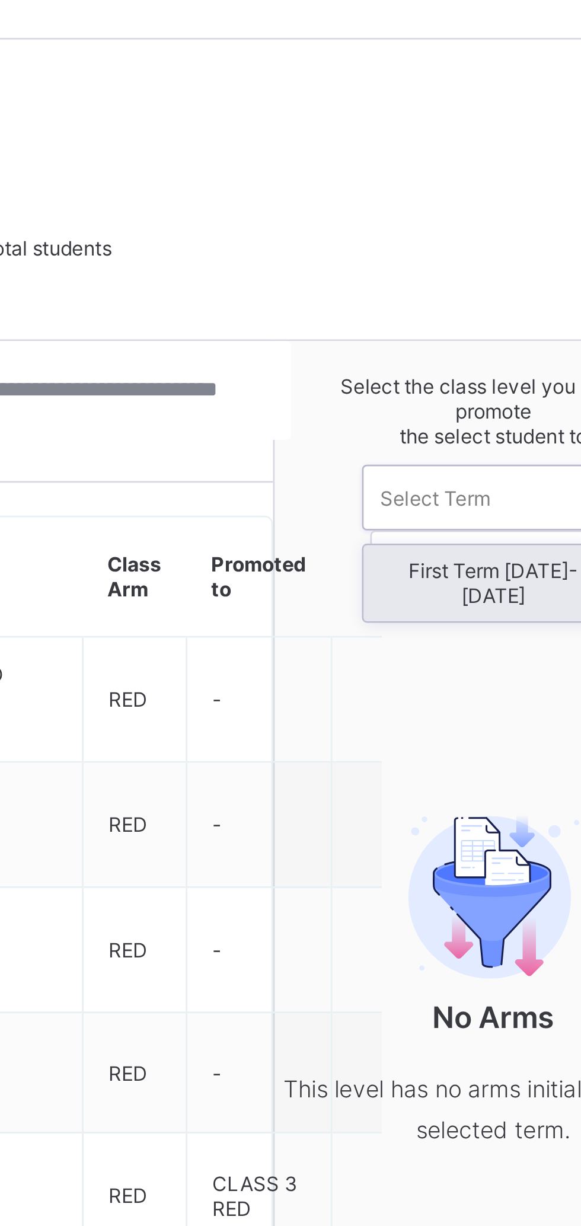
click at [487, 239] on div "First Term [DATE]-[DATE]" at bounding box center [480, 242] width 94 height 27
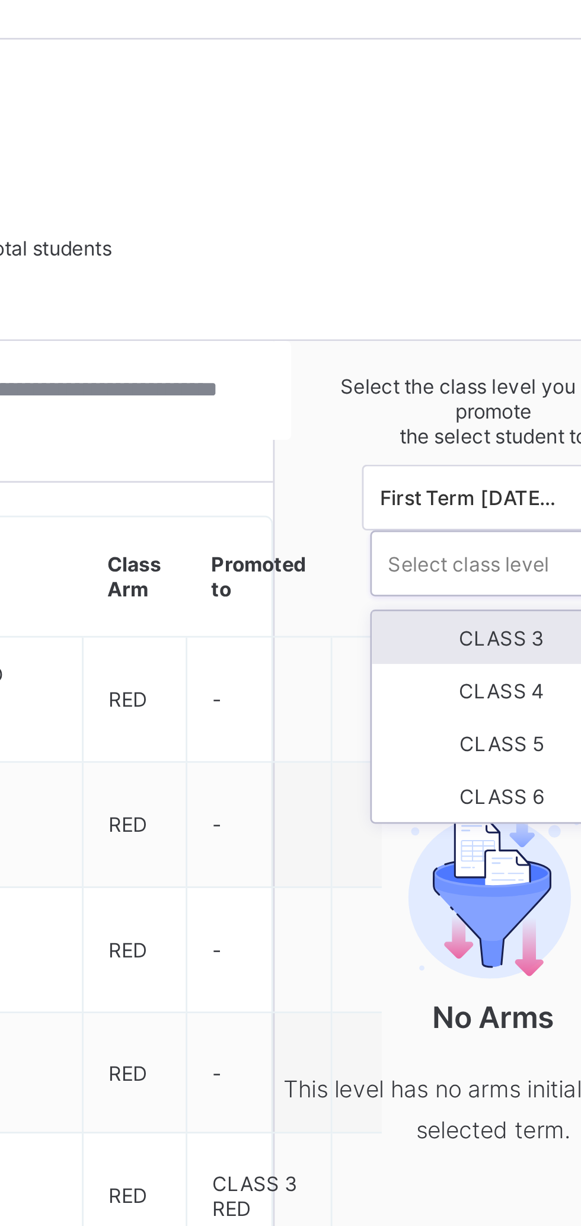
click at [494, 266] on div "CLASS 3" at bounding box center [483, 262] width 94 height 19
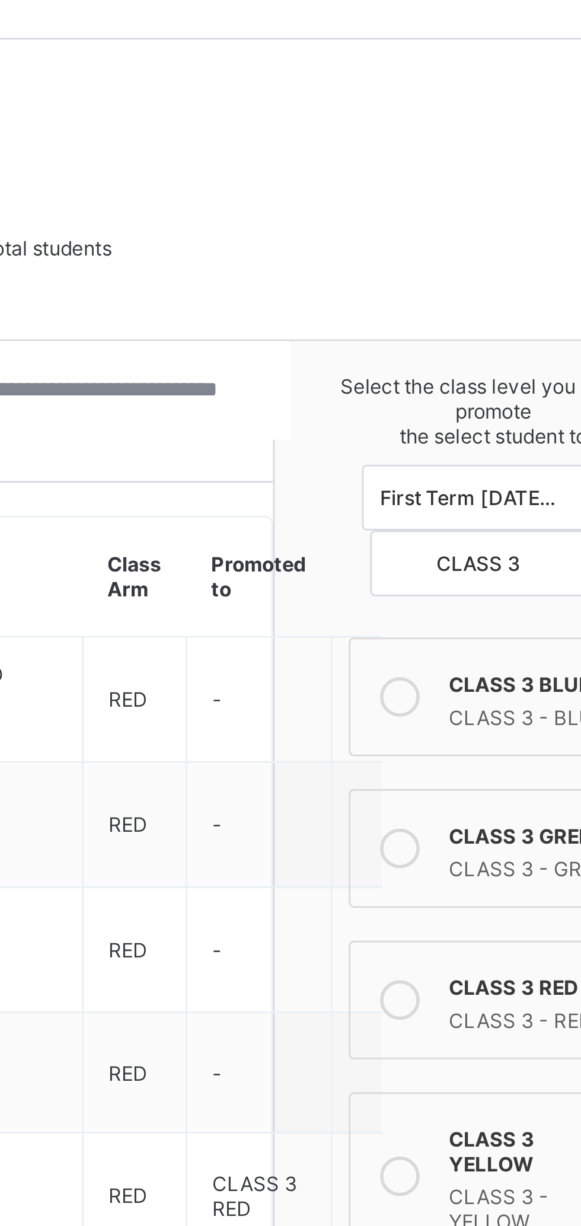
click at [467, 393] on div "CLASS 3 - RED" at bounding box center [495, 399] width 62 height 12
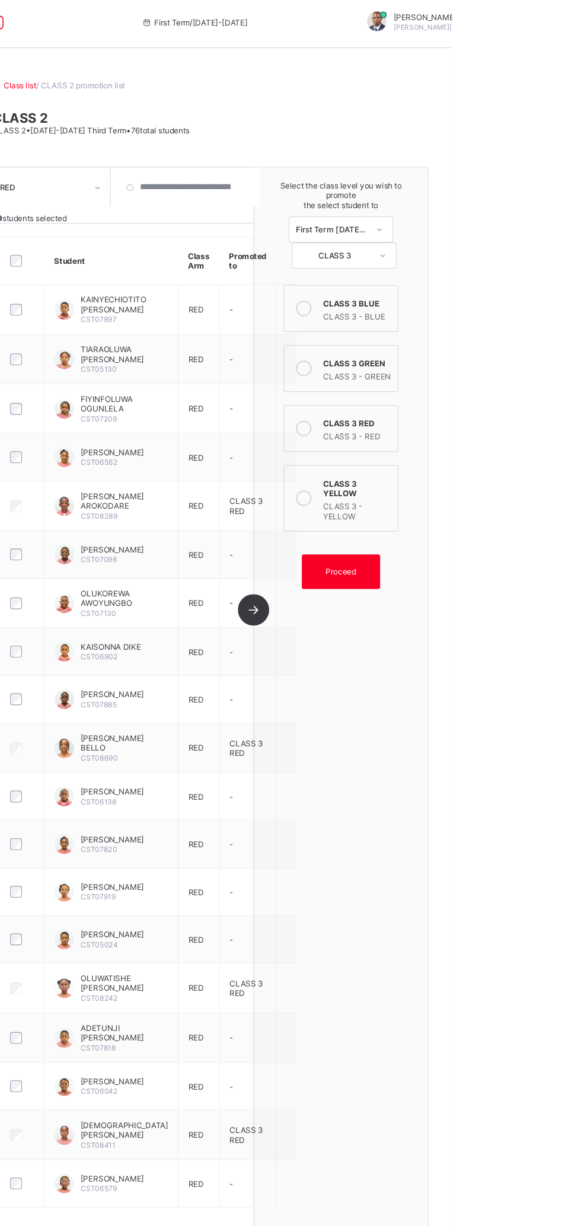
click at [483, 519] on span "Proceed" at bounding box center [480, 523] width 28 height 9
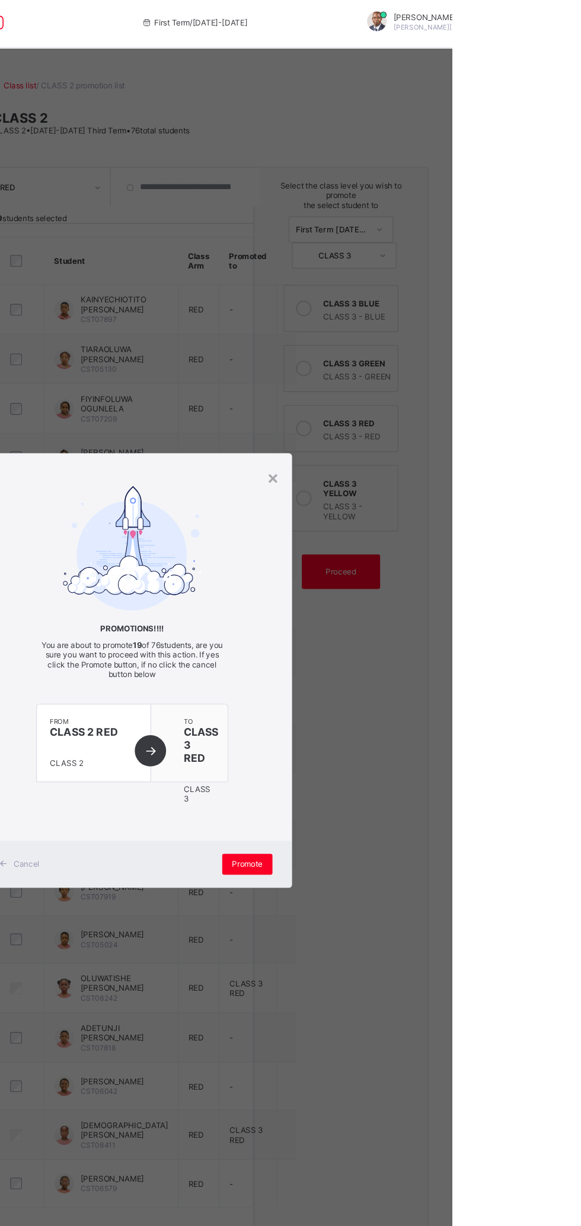
click at [409, 793] on span "Promote" at bounding box center [395, 788] width 28 height 9
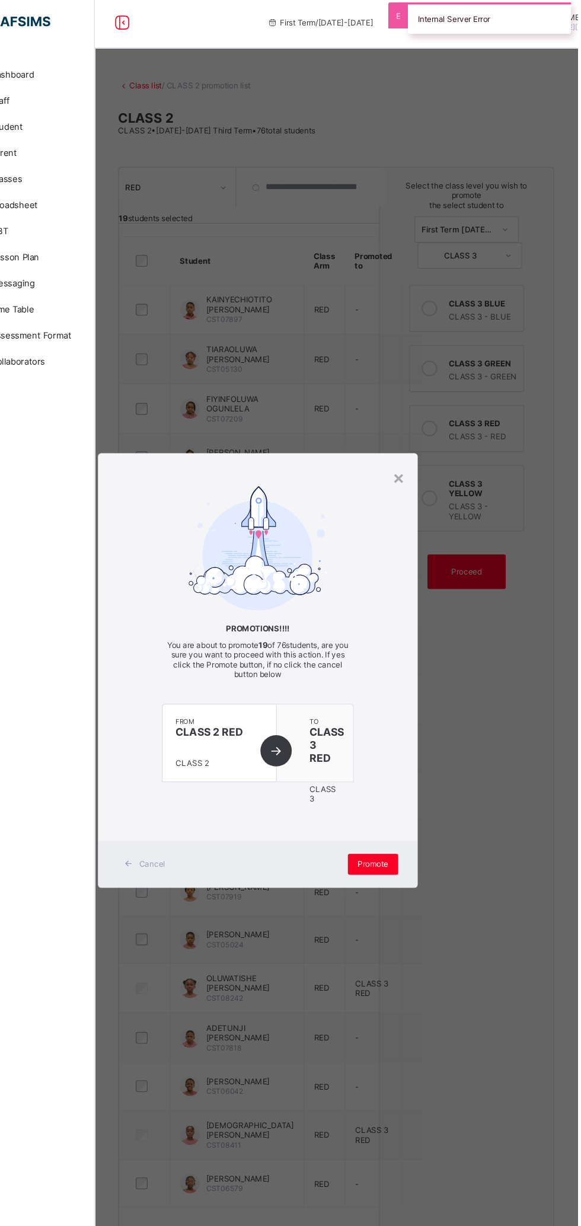
click at [424, 448] on div "×" at bounding box center [418, 437] width 11 height 20
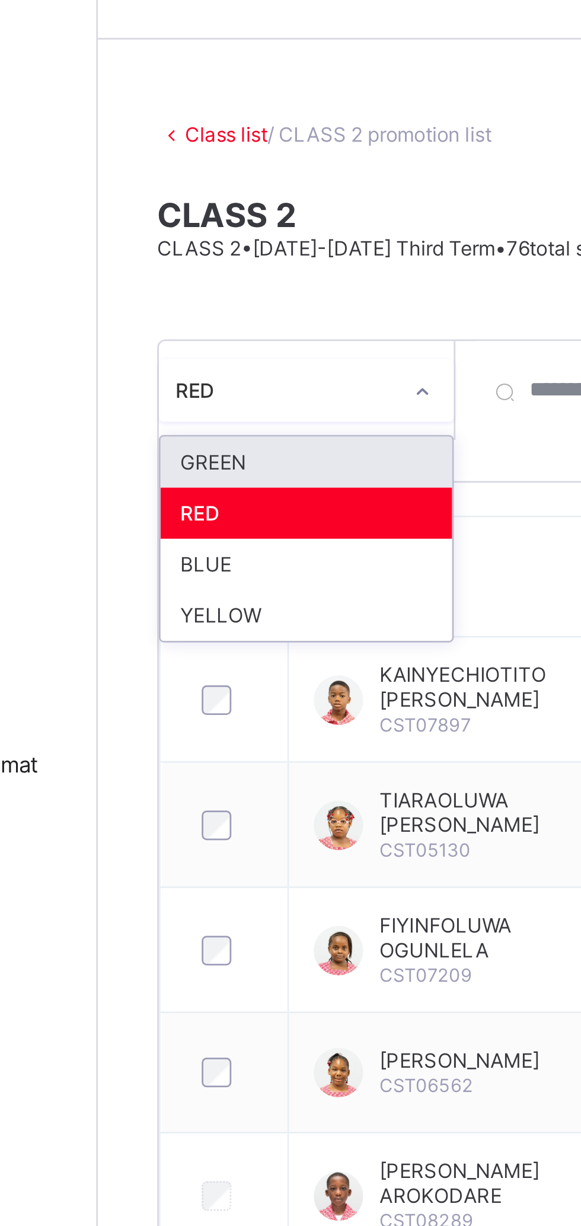
click at [178, 235] on div "BLUE" at bounding box center [217, 236] width 105 height 18
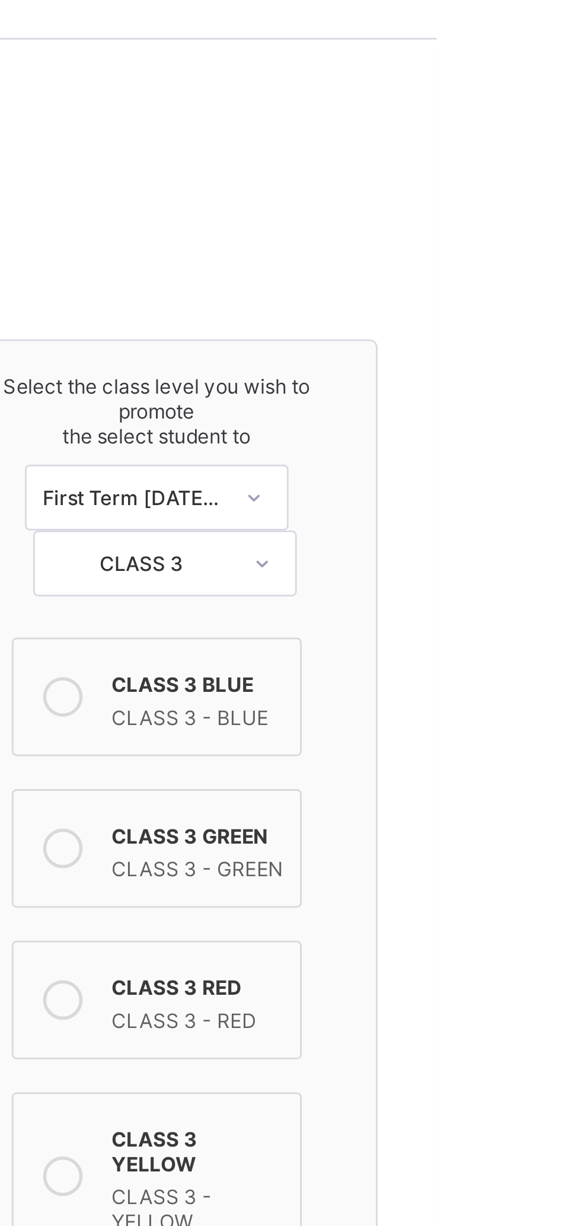
click at [503, 284] on div "CLASS 3 - BLUE" at bounding box center [495, 290] width 62 height 12
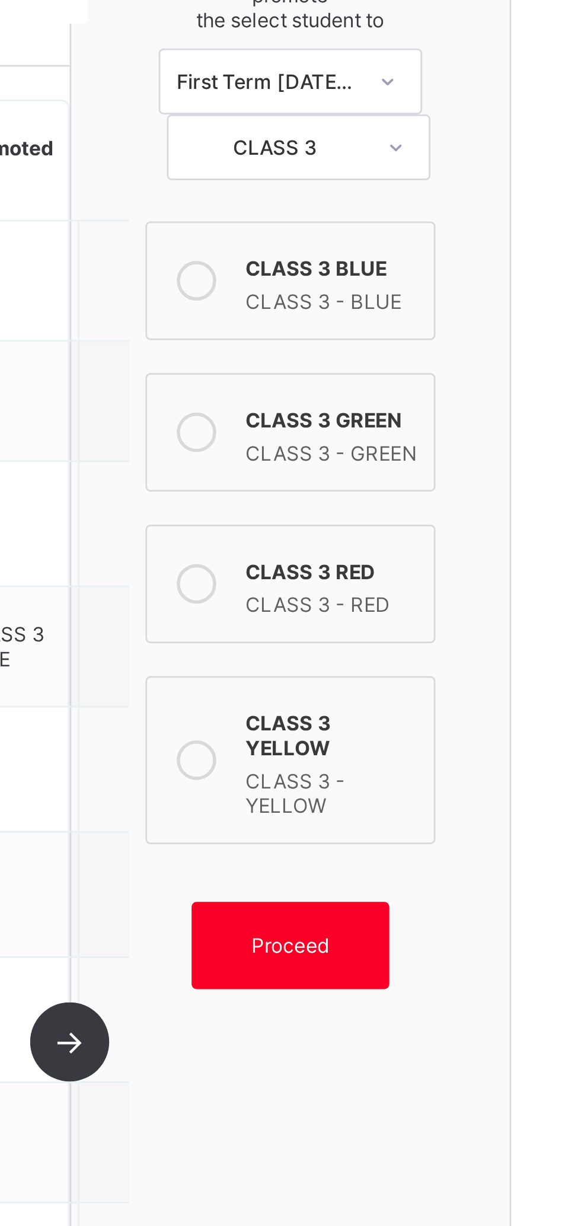
click at [490, 519] on span "Proceed" at bounding box center [480, 523] width 28 height 9
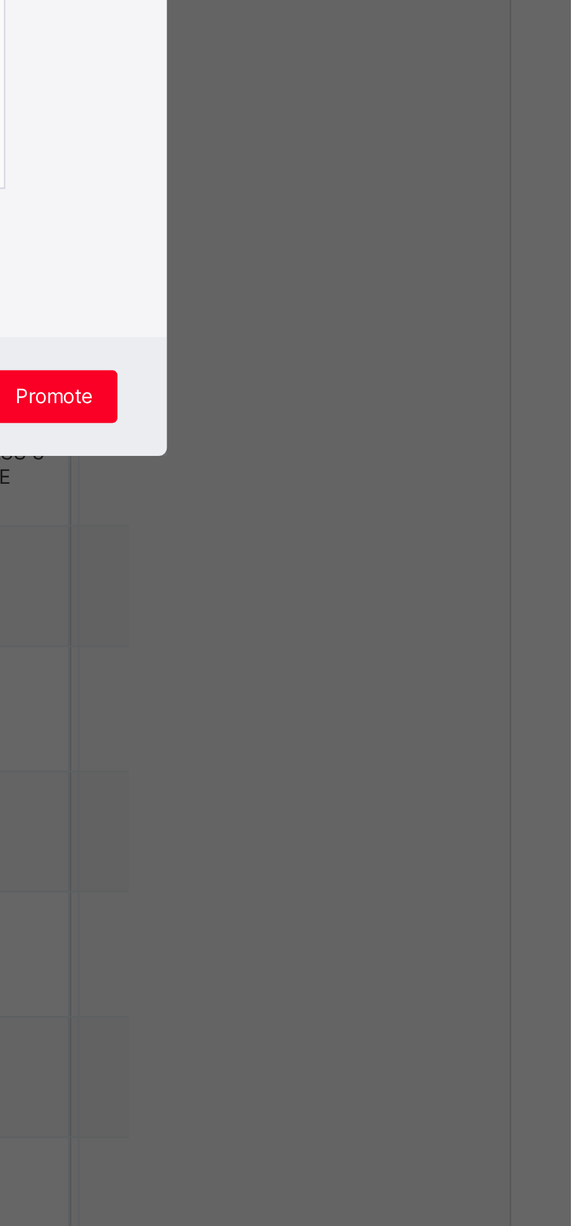
click at [409, 793] on span "Promote" at bounding box center [395, 788] width 28 height 9
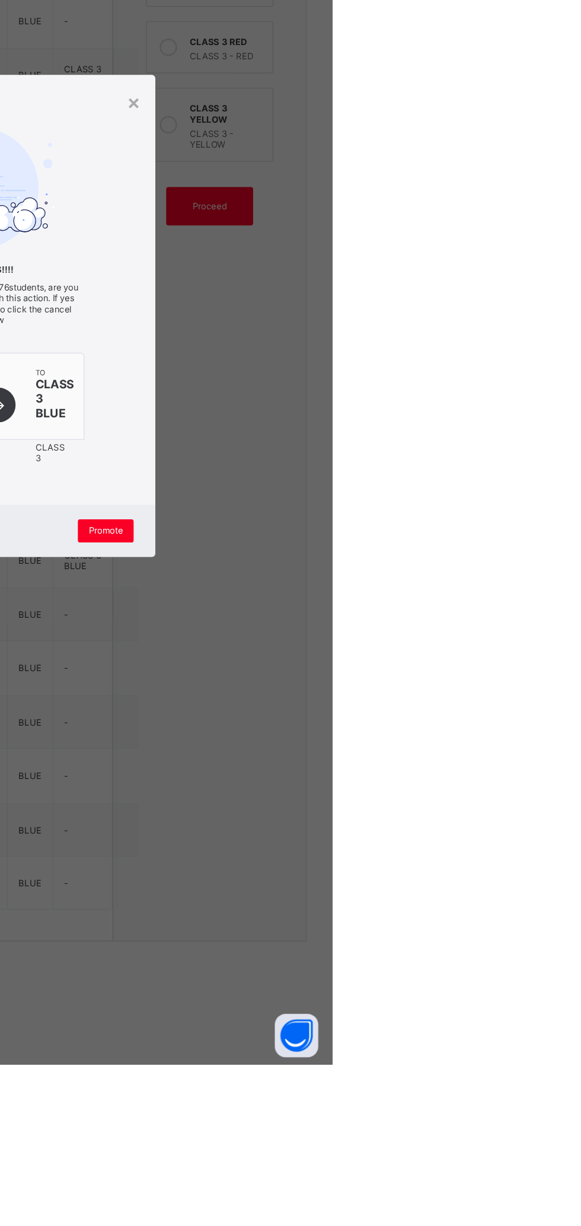
click at [409, 793] on span "Promote" at bounding box center [395, 788] width 28 height 9
click at [424, 448] on div "×" at bounding box center [418, 437] width 11 height 20
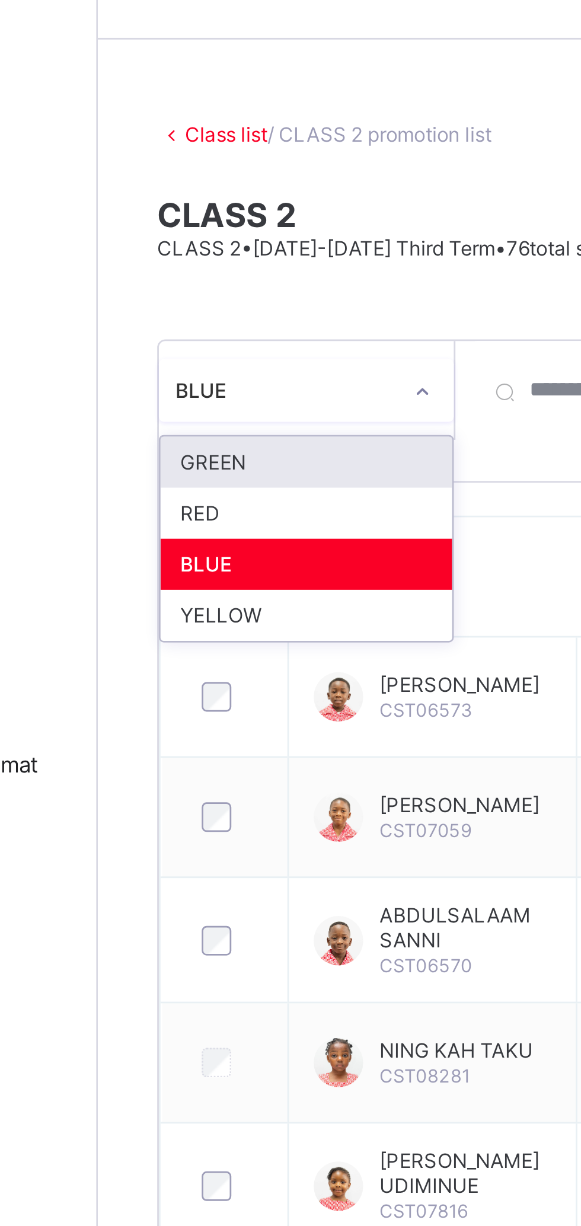
click at [189, 255] on div "YELLOW" at bounding box center [217, 254] width 105 height 18
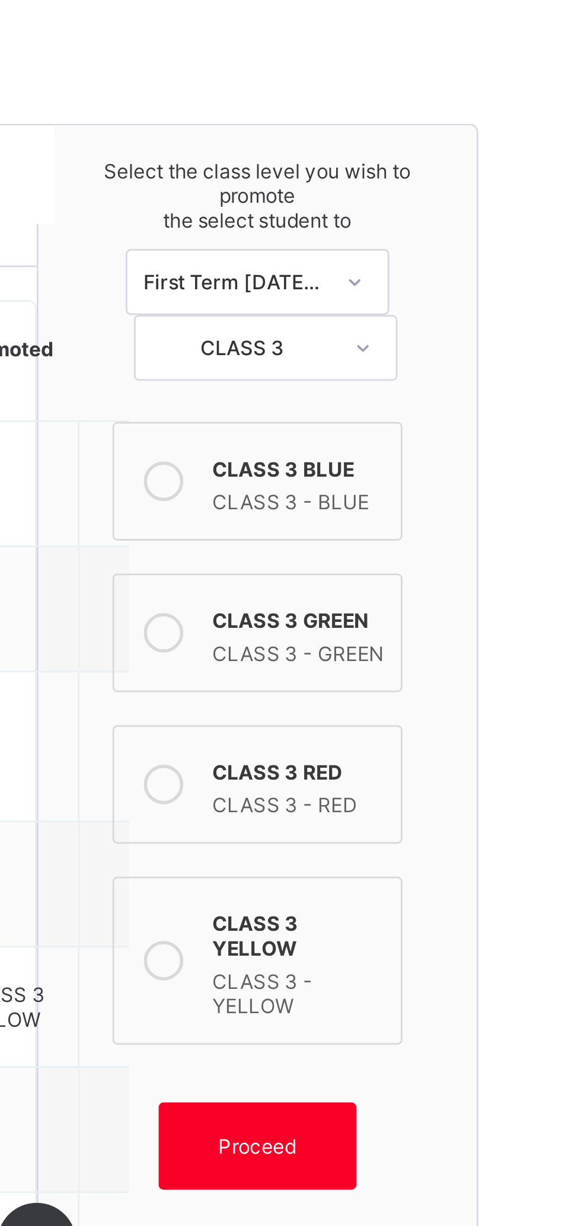
click at [504, 437] on div "CLASS 3 YELLOW" at bounding box center [495, 446] width 62 height 21
click at [487, 519] on span "Proceed" at bounding box center [480, 523] width 28 height 9
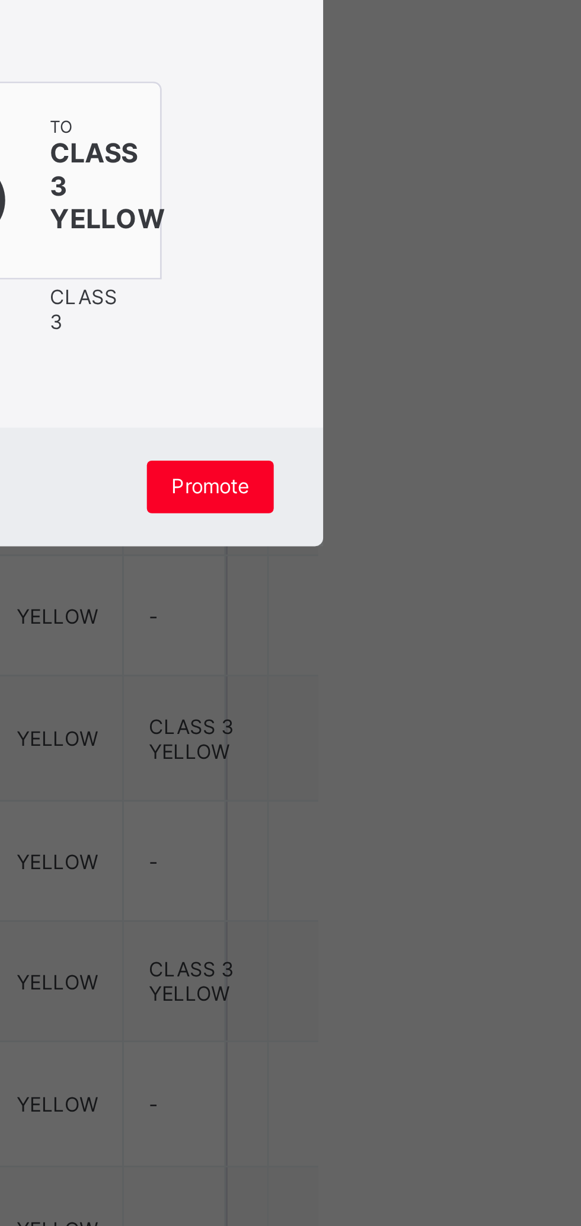
click at [418, 799] on div "Promote" at bounding box center [395, 789] width 46 height 19
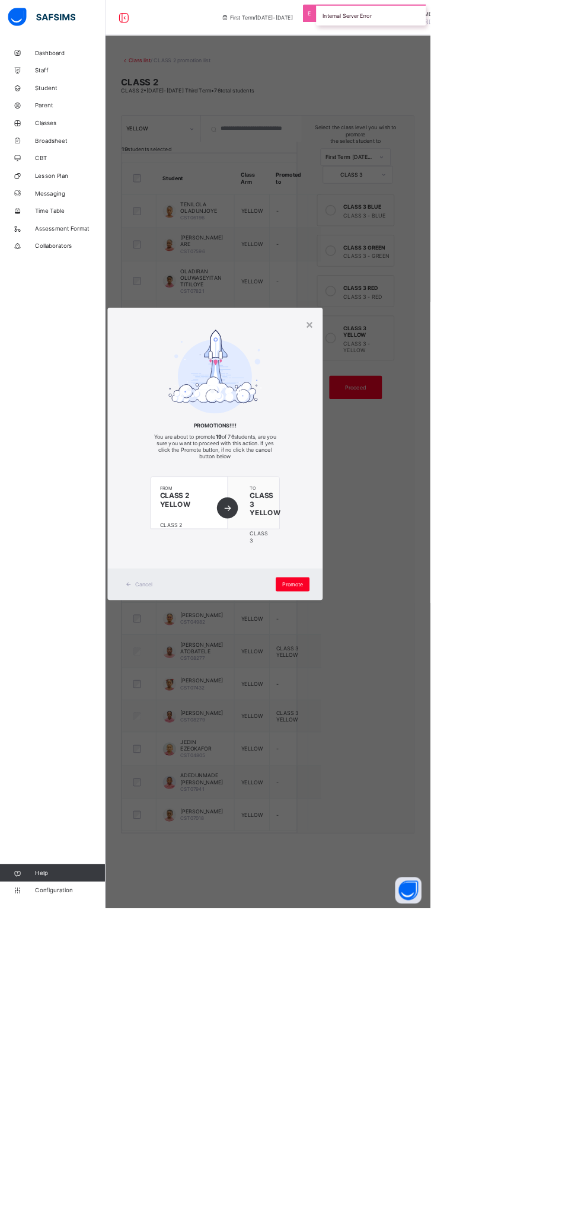
click at [424, 448] on div "×" at bounding box center [418, 437] width 11 height 20
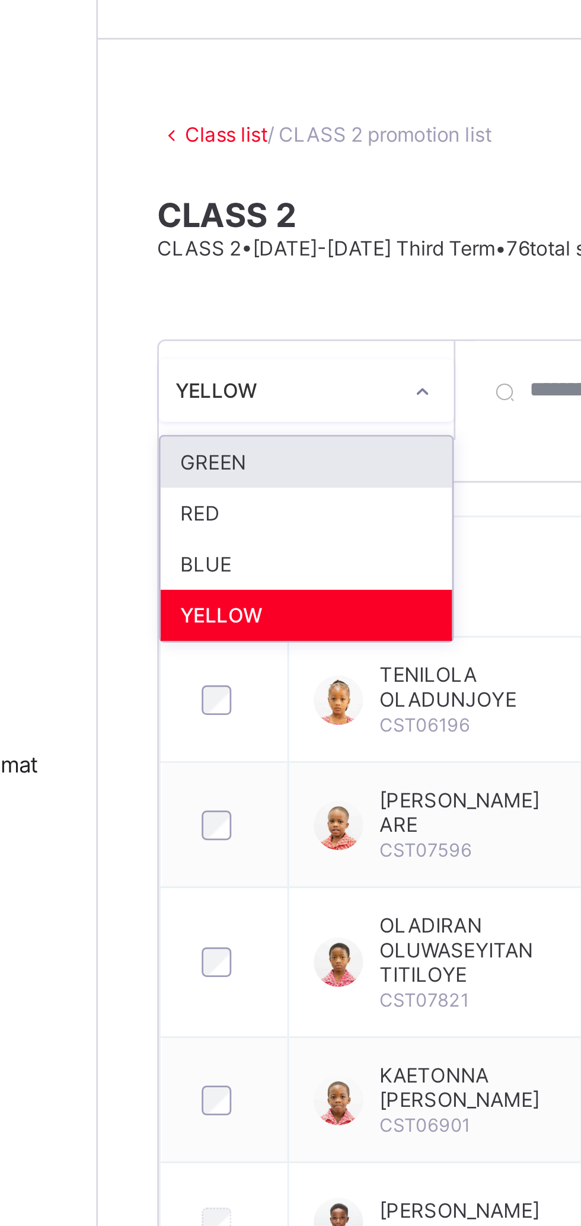
click at [193, 82] on link "Class list" at bounding box center [189, 81] width 30 height 9
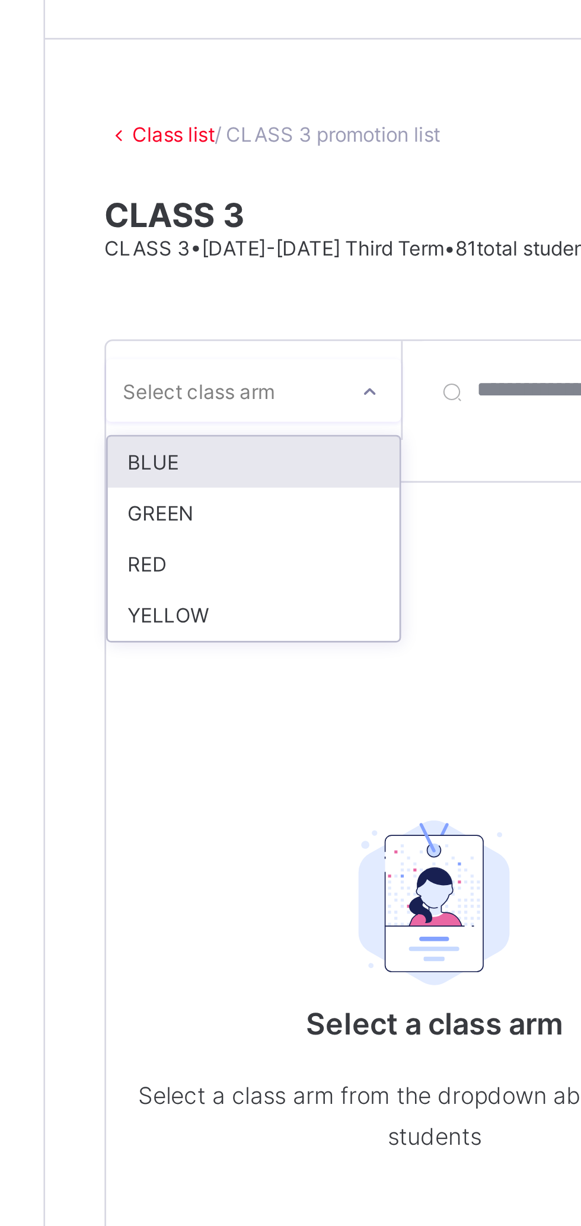
click at [234, 197] on div "BLUE" at bounding box center [217, 199] width 105 height 18
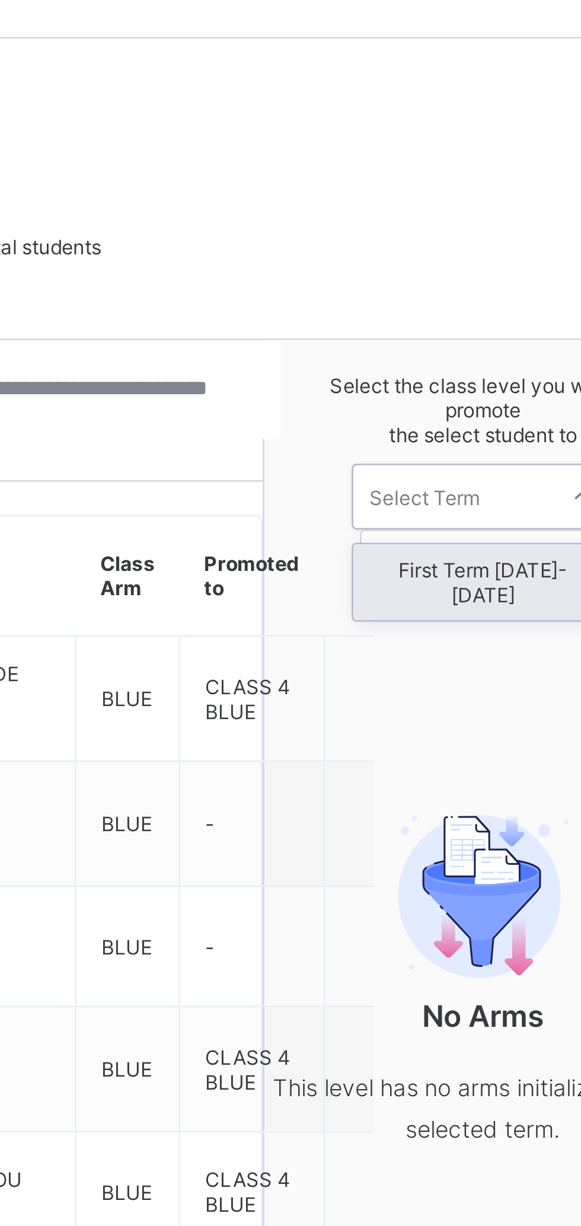
click at [490, 237] on div "First Term [DATE]-[DATE]" at bounding box center [480, 242] width 94 height 27
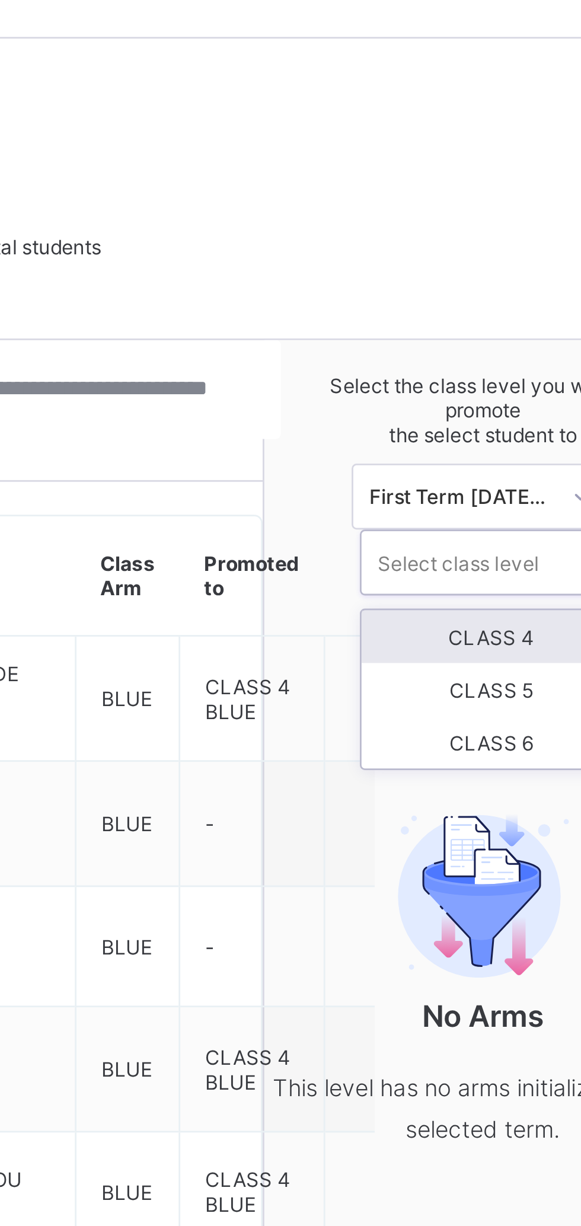
click at [487, 260] on div "CLASS 4" at bounding box center [483, 262] width 94 height 19
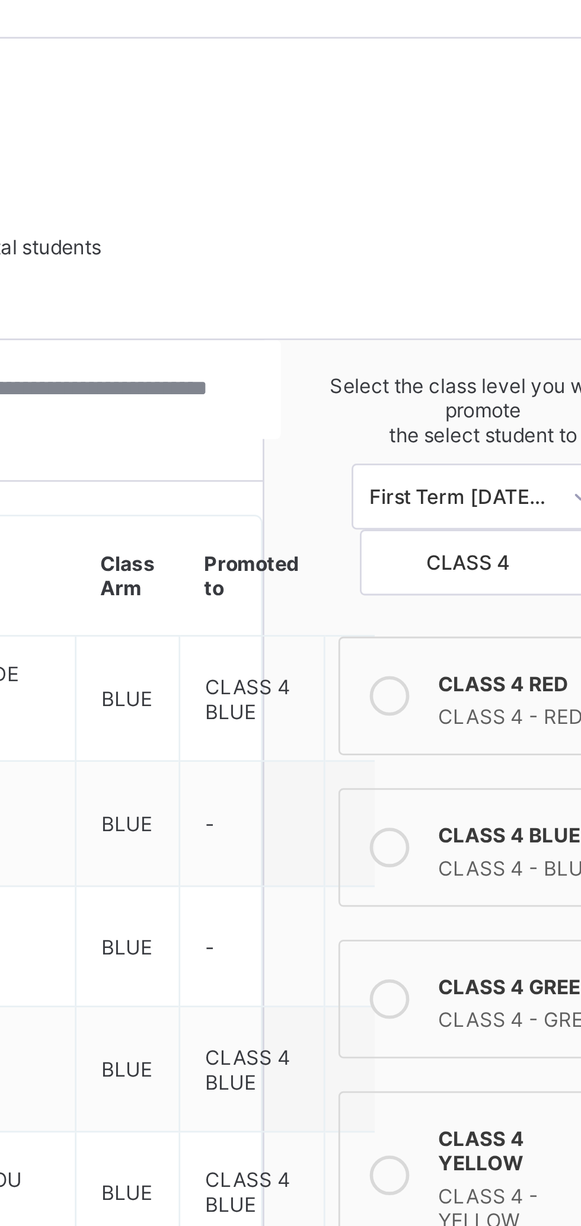
click at [462, 333] on label "CLASS 4 BLUE CLASS 4 - BLUE" at bounding box center [480, 338] width 104 height 43
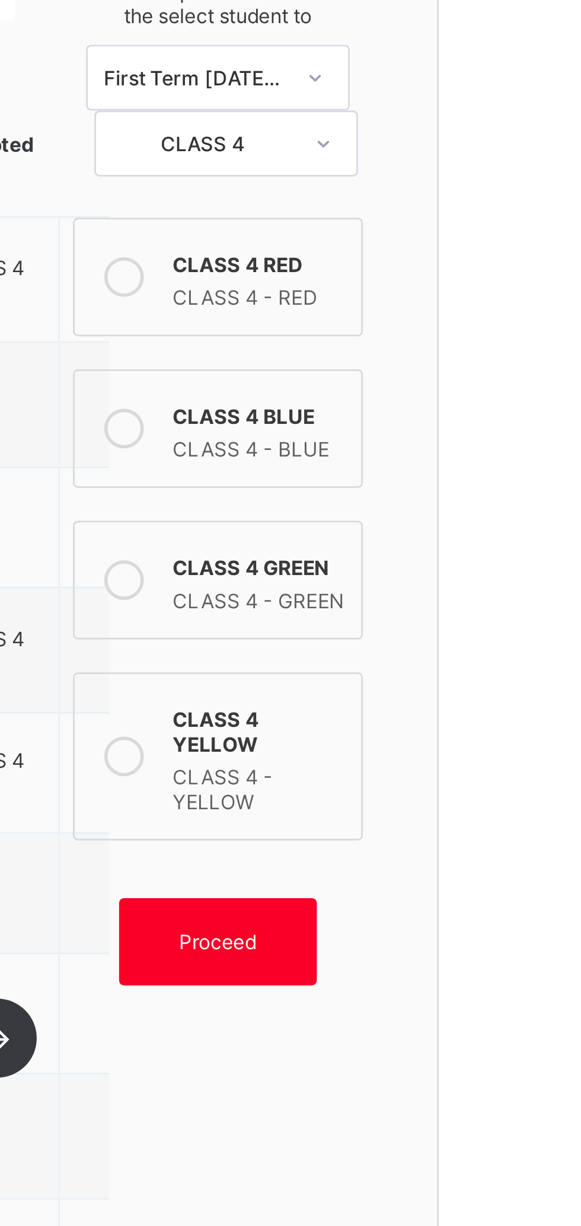
click at [496, 519] on span "Proceed" at bounding box center [480, 523] width 53 height 9
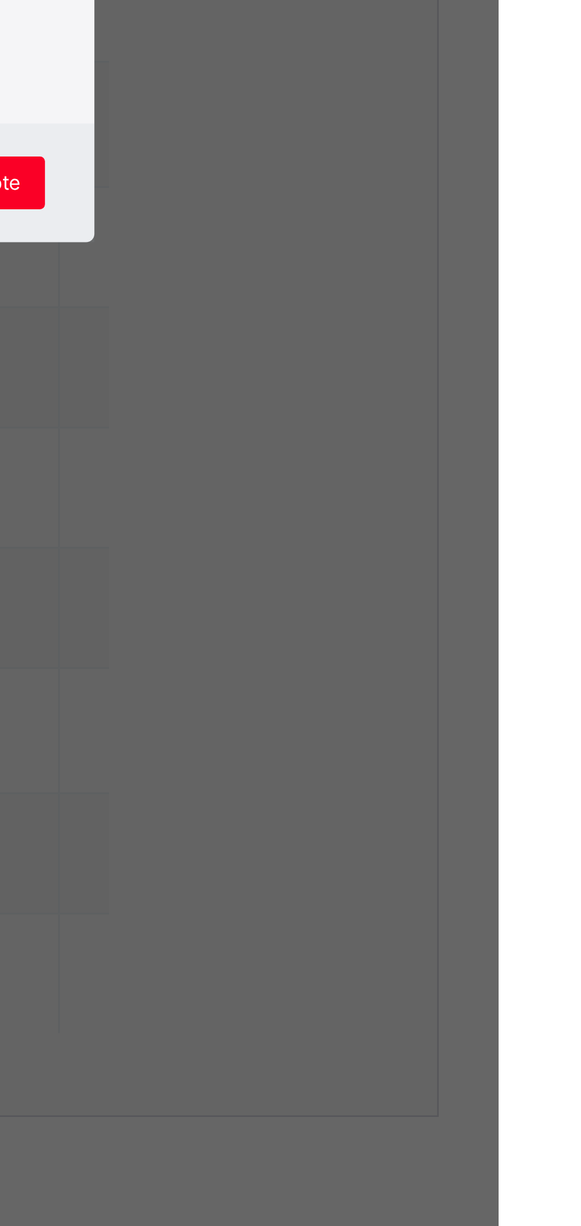
click at [418, 799] on div "Promote" at bounding box center [395, 789] width 46 height 19
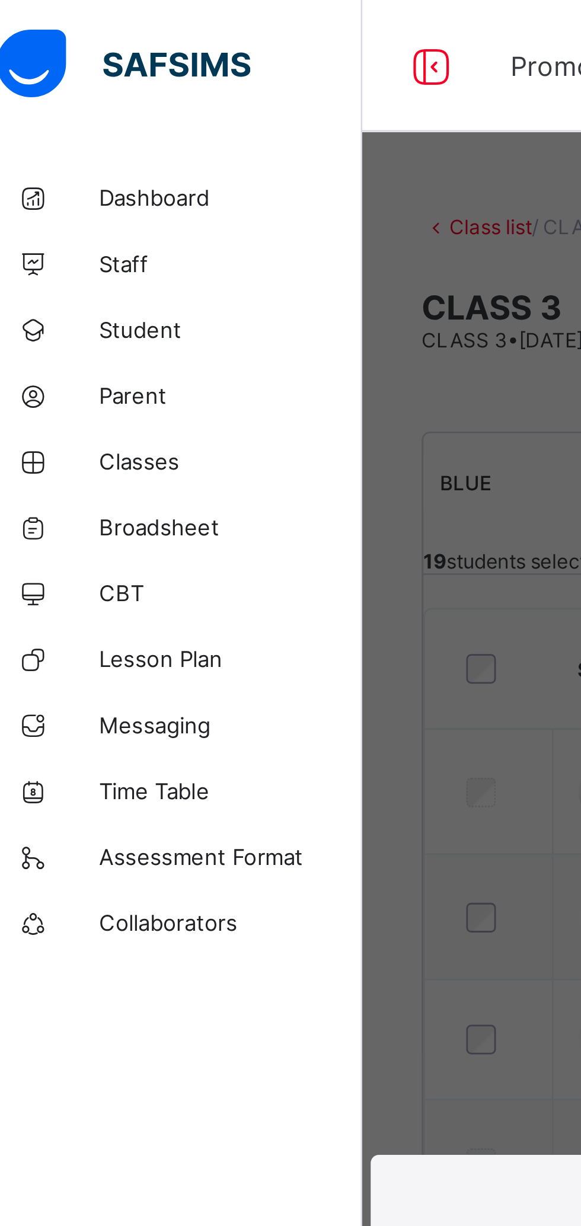
click at [216, 356] on div "× Promotions!!!! You are about to promote 19 of 81 students, are you sure you w…" at bounding box center [290, 613] width 581 height 1226
click at [214, 13] on div "Promotions First Term / 2025-2026 Paul-Egieye Michael Paul-Egieye.Michael@coron…" at bounding box center [290, 23] width 581 height 47
click at [155, 419] on div "× Promotions!!!! You are about to promote 19 of 81 students, are you sure you w…" at bounding box center [290, 613] width 581 height 1226
click at [200, 223] on div "× Promotions!!!! You are about to promote 19 of 81 students, are you sure you w…" at bounding box center [290, 613] width 581 height 1226
click at [202, 191] on div "× Promotions!!!! You are about to promote 19 of 81 students, are you sure you w…" at bounding box center [290, 613] width 581 height 1226
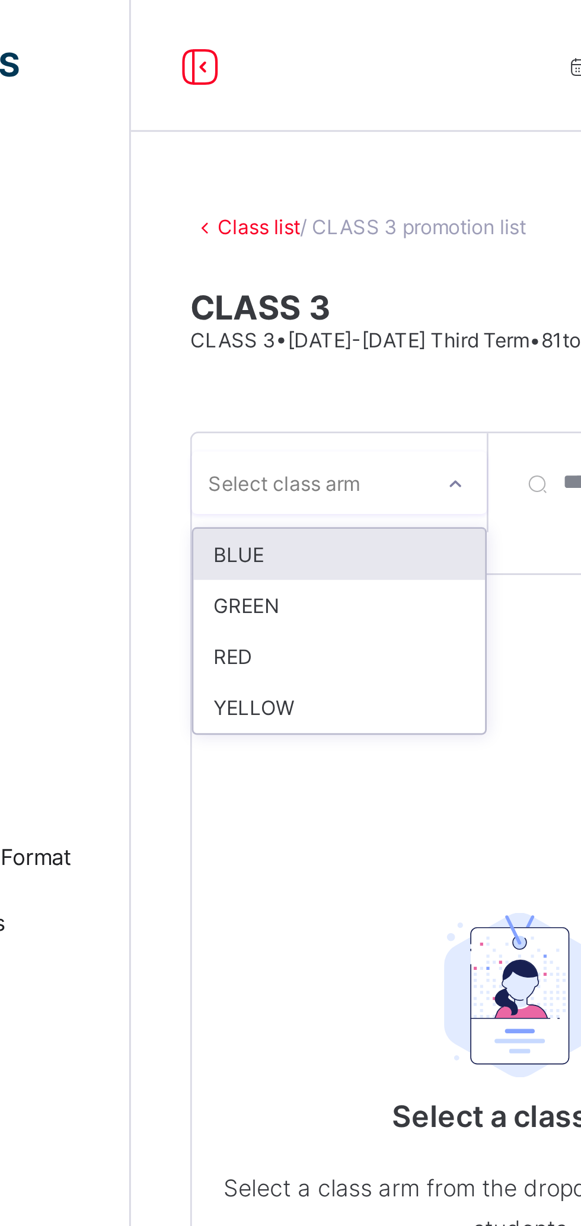
click at [210, 199] on div "BLUE" at bounding box center [217, 199] width 105 height 18
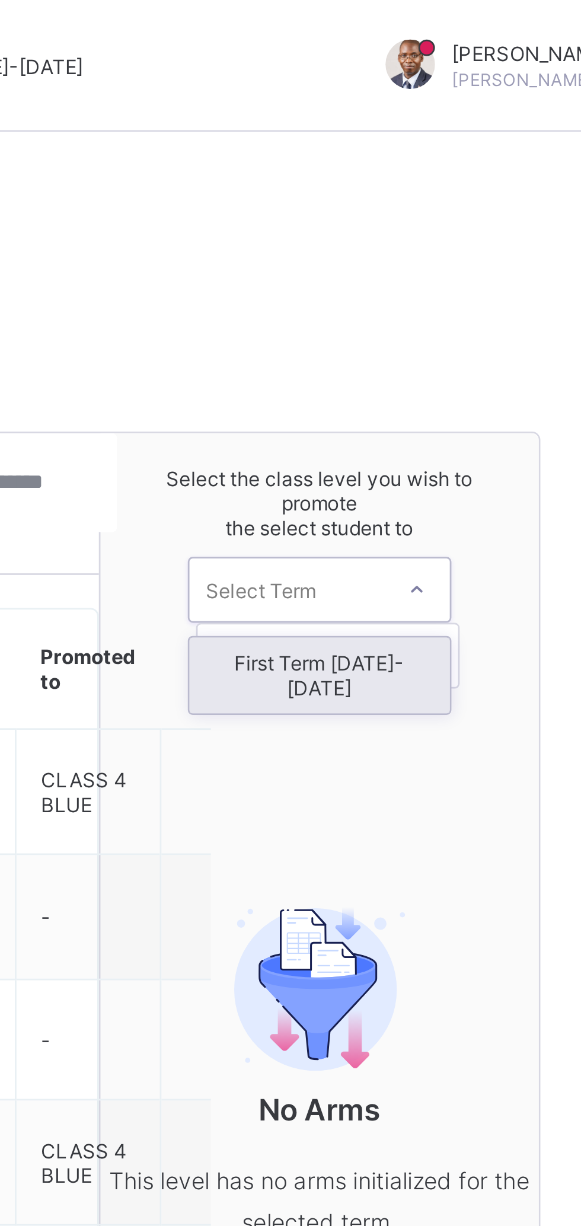
click at [504, 241] on div "First Term [DATE]-[DATE]" at bounding box center [480, 242] width 94 height 27
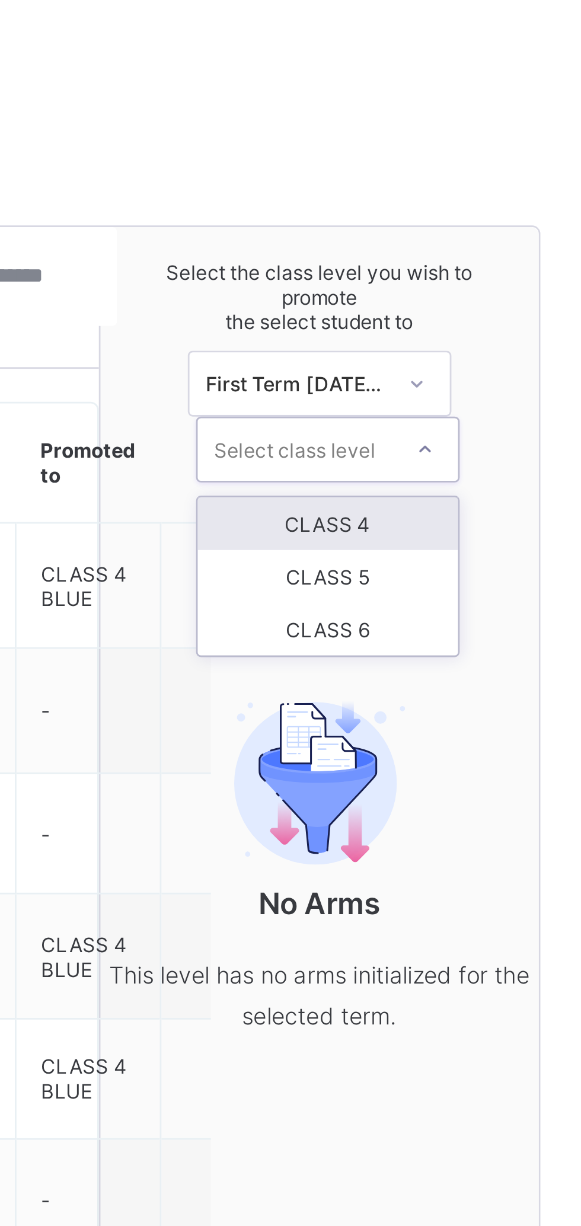
click at [499, 254] on div "CLASS 4" at bounding box center [483, 262] width 94 height 19
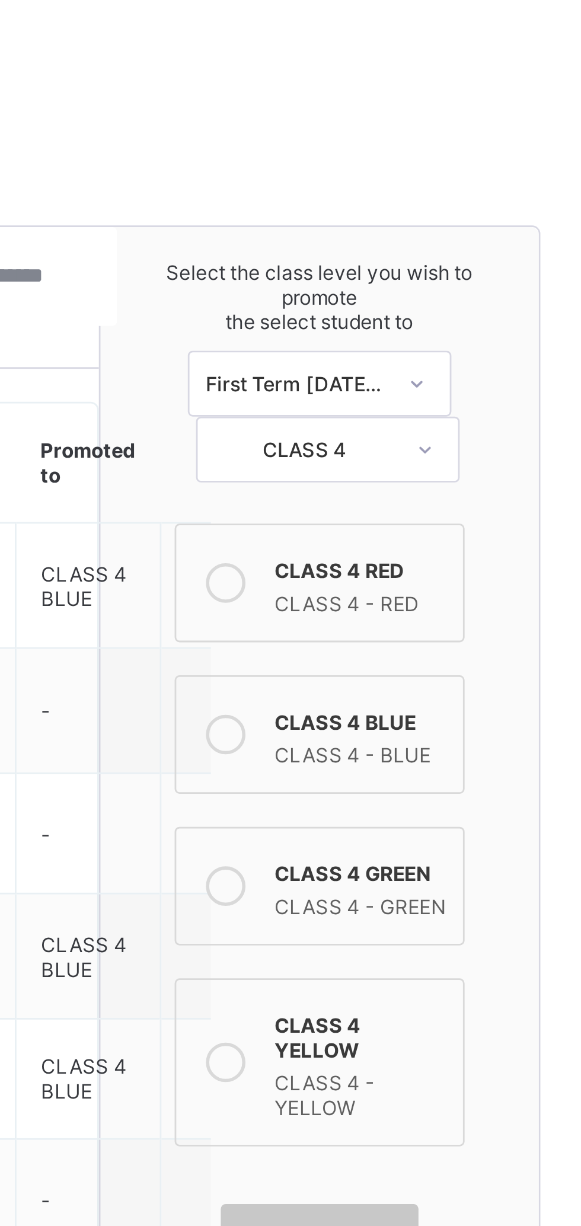
click at [499, 338] on div "CLASS 4 - BLUE" at bounding box center [495, 344] width 62 height 12
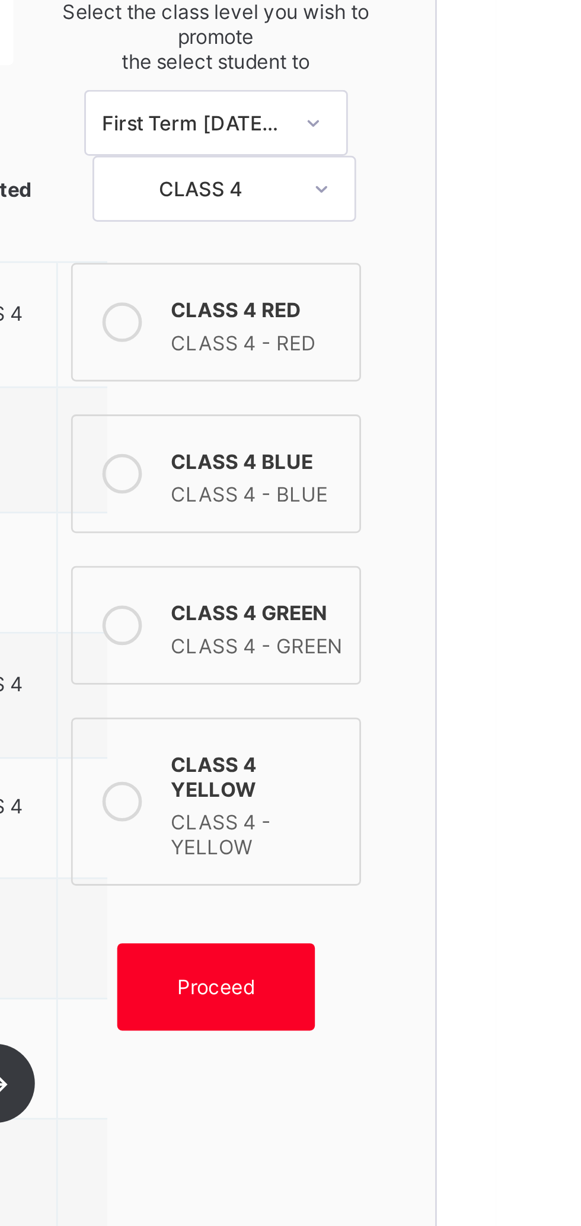
click at [488, 519] on span "Proceed" at bounding box center [480, 523] width 28 height 9
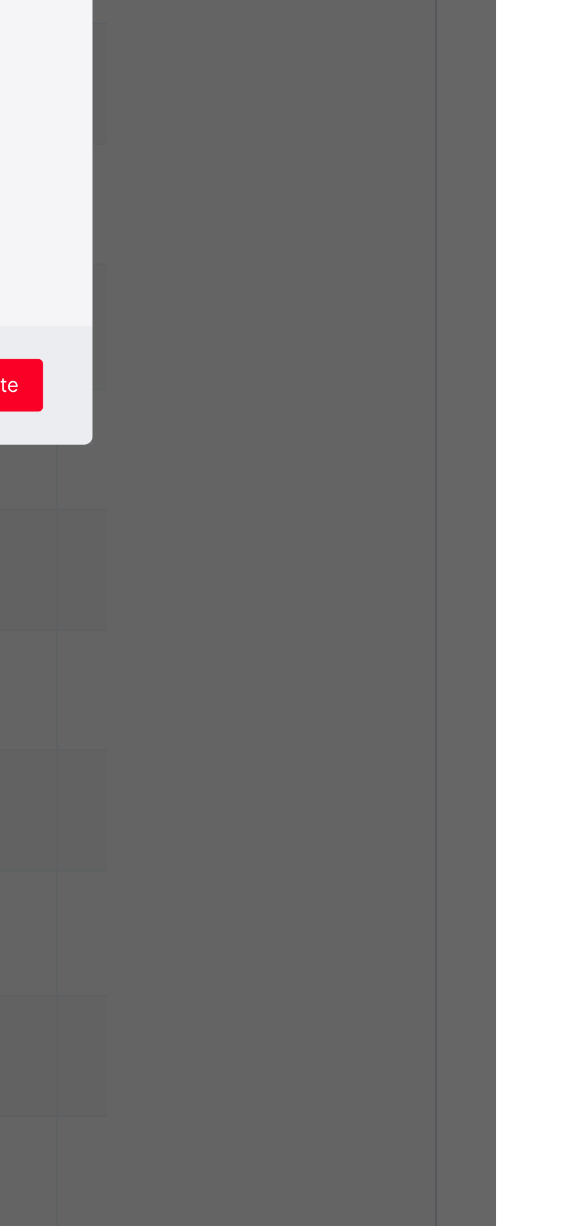
click at [409, 793] on span "Promote" at bounding box center [395, 788] width 28 height 9
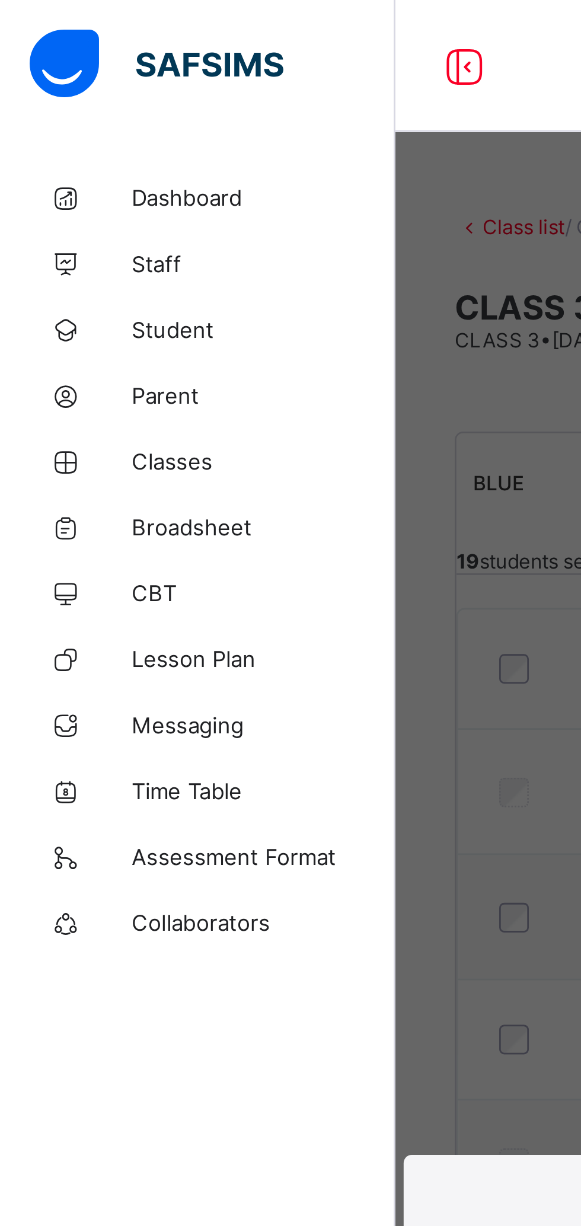
click at [180, 155] on div "× Promotions!!!! You are about to promote 19 of 81 students, are you sure you w…" at bounding box center [290, 613] width 581 height 1226
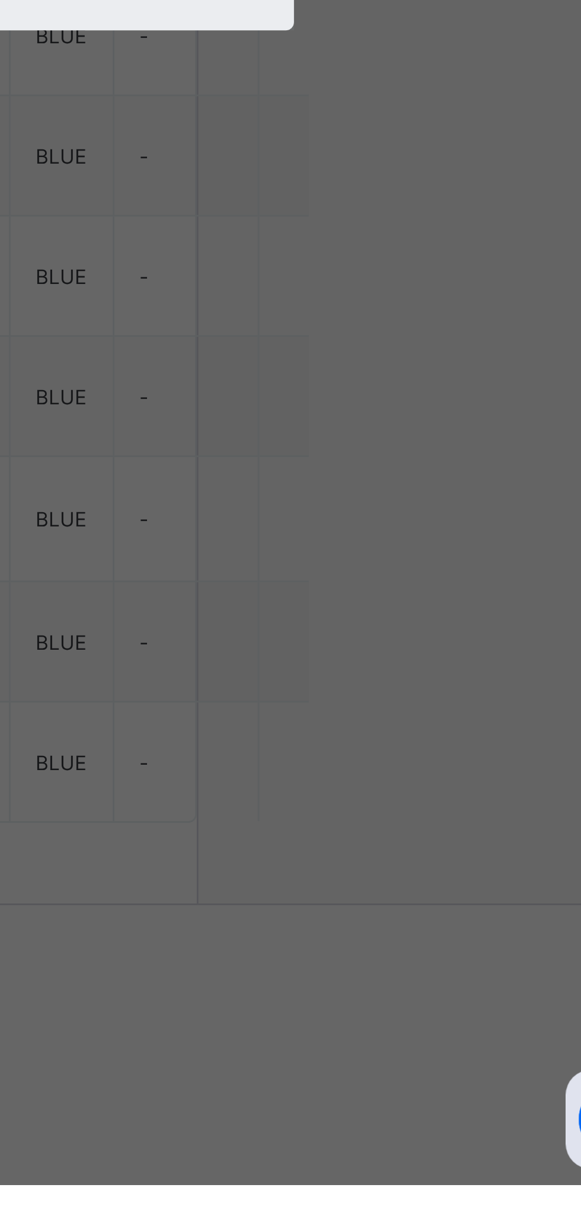
click at [409, 793] on span "Promote" at bounding box center [395, 788] width 28 height 9
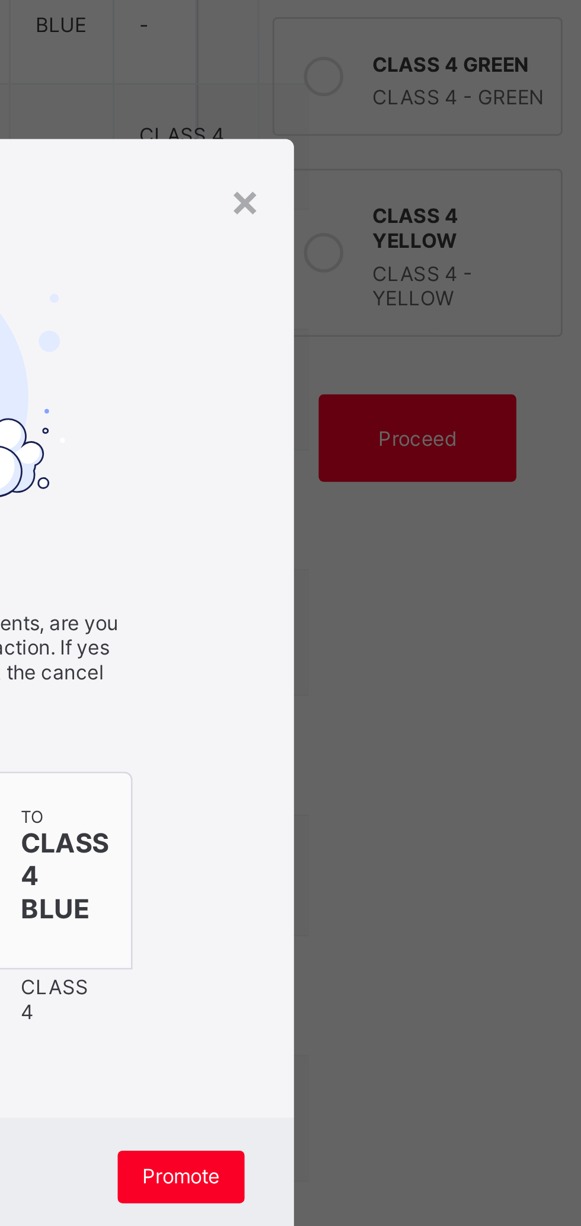
click at [424, 448] on div "×" at bounding box center [418, 437] width 11 height 20
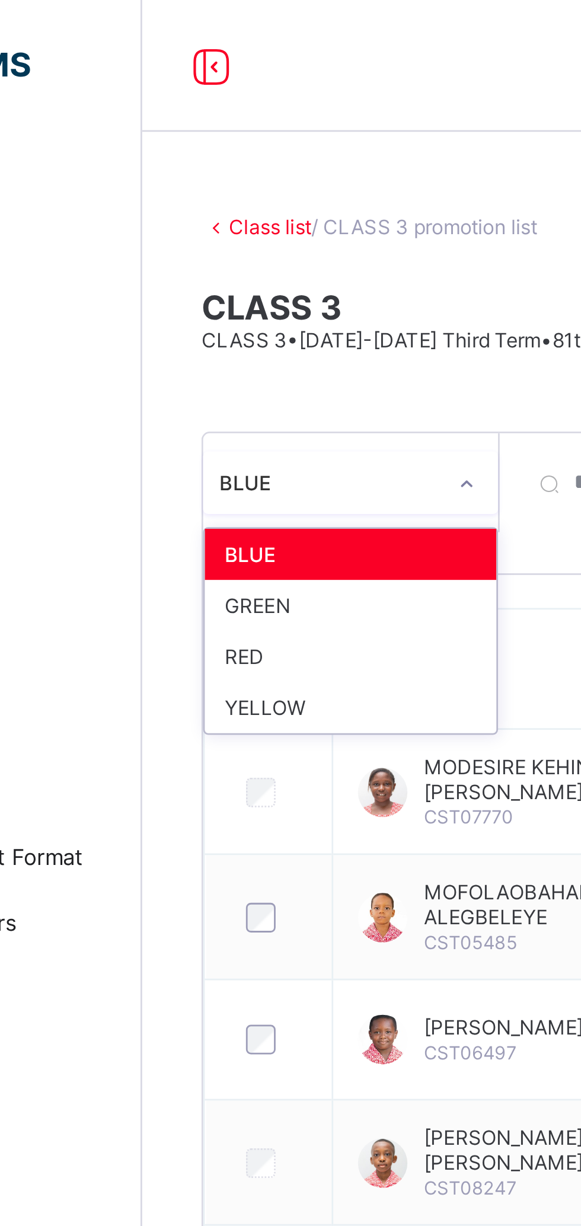
click at [230, 216] on div "GREEN" at bounding box center [217, 218] width 105 height 18
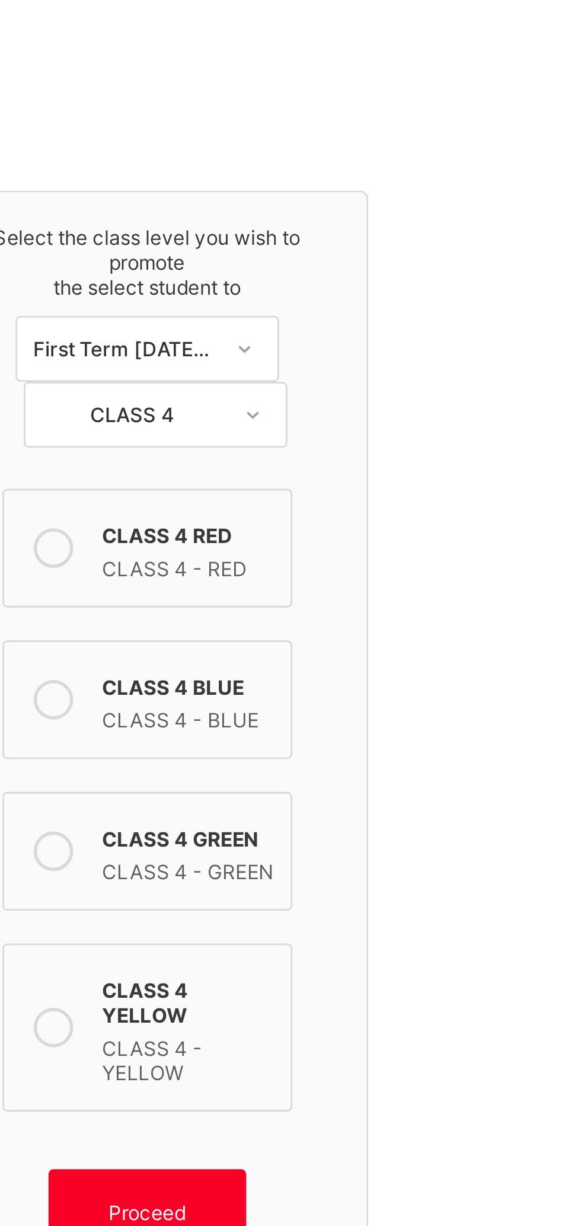
click at [515, 384] on div "CLASS 4 GREEN" at bounding box center [495, 387] width 62 height 12
click at [491, 513] on div "Proceed" at bounding box center [480, 522] width 71 height 31
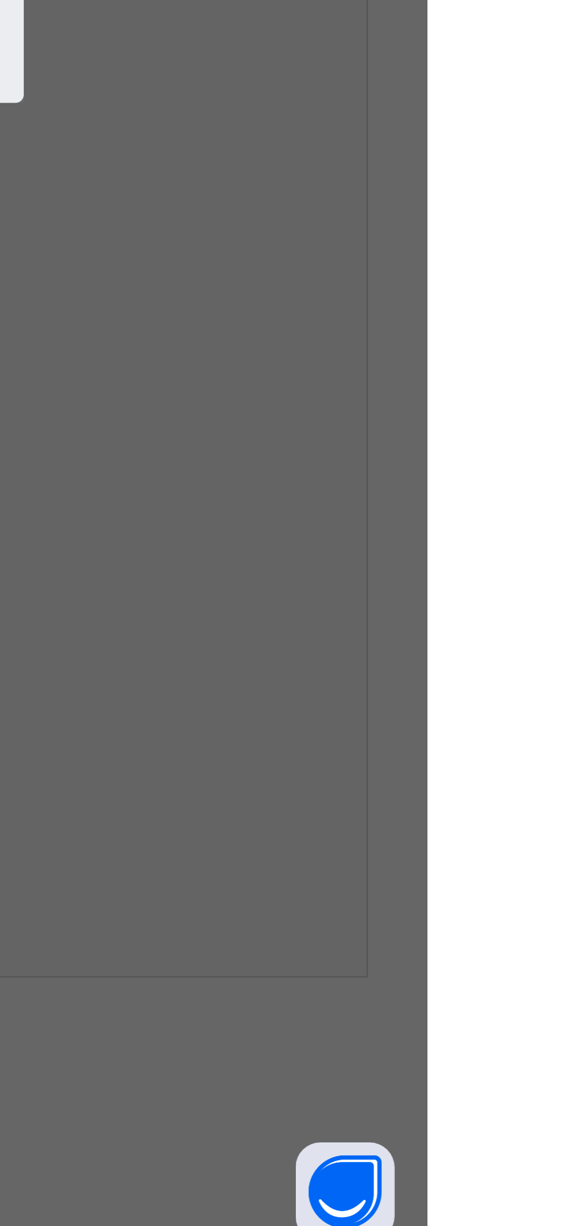
click at [409, 793] on span "Promote" at bounding box center [395, 788] width 28 height 9
